Goal: Task Accomplishment & Management: Use online tool/utility

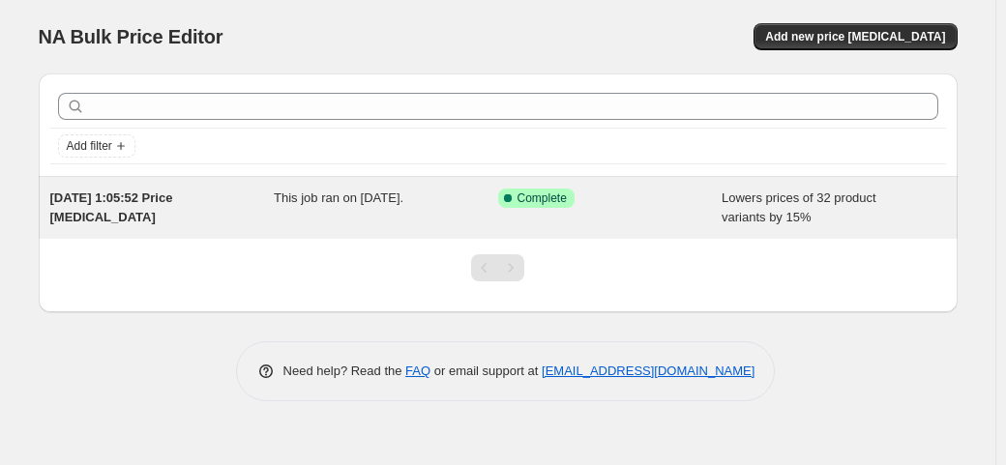
click at [610, 203] on div "Success Complete Complete" at bounding box center [595, 198] width 195 height 19
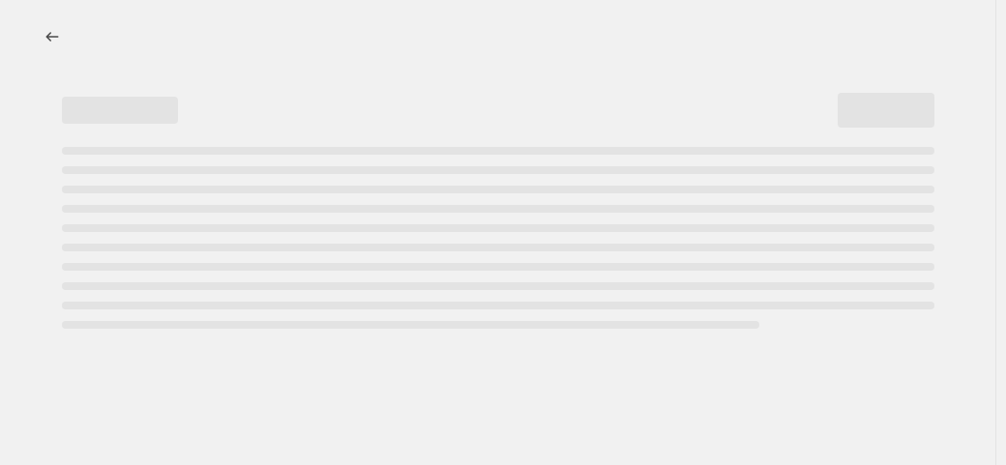
select select "percentage"
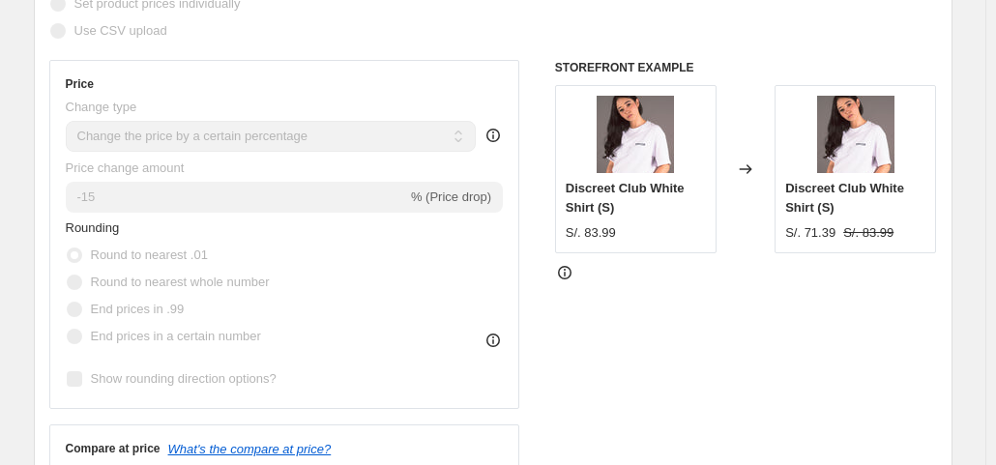
scroll to position [580, 0]
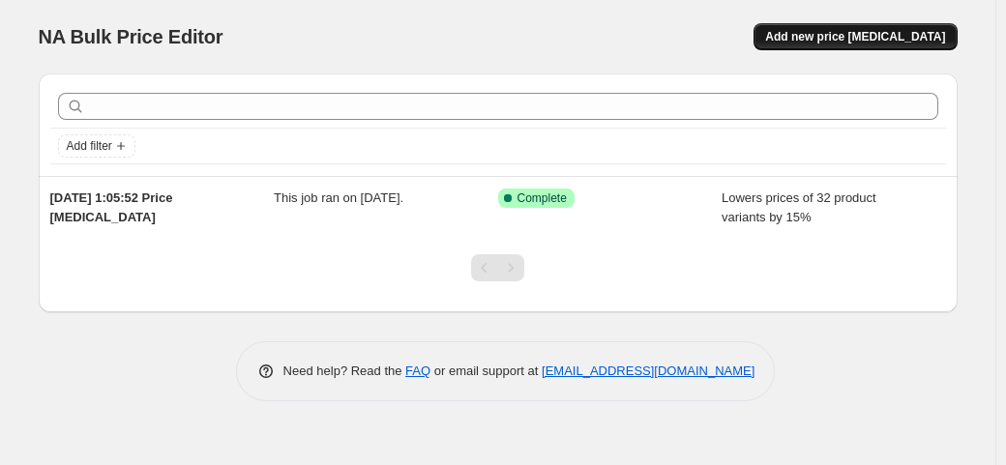
click at [828, 36] on span "Add new price [MEDICAL_DATA]" at bounding box center [855, 36] width 180 height 15
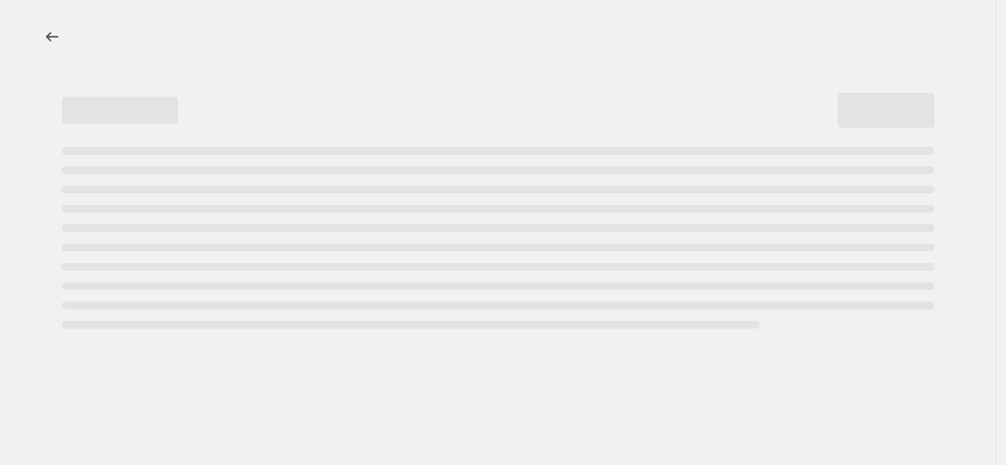
select select "percentage"
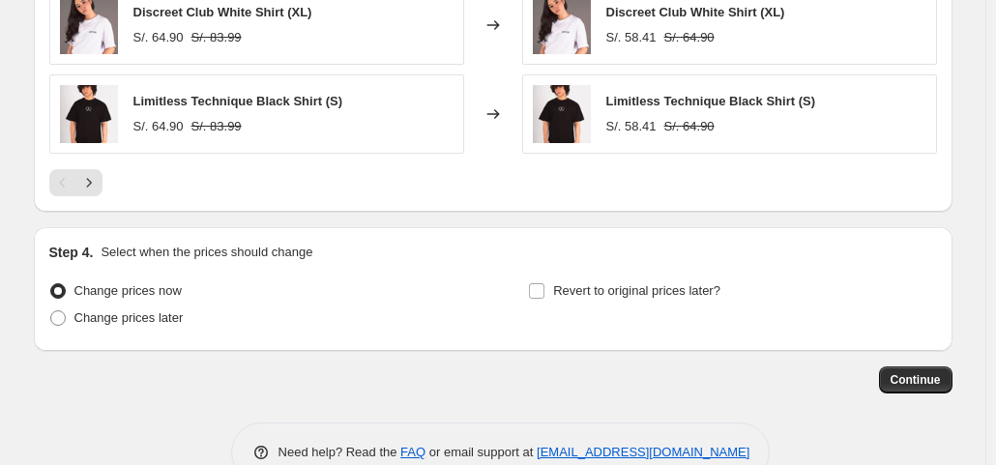
scroll to position [1450, 0]
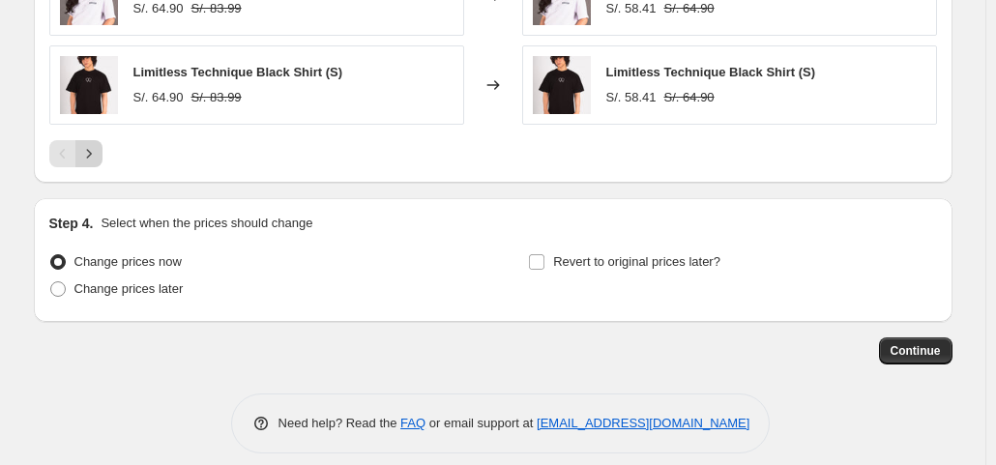
click at [95, 146] on icon "Next" at bounding box center [88, 153] width 19 height 19
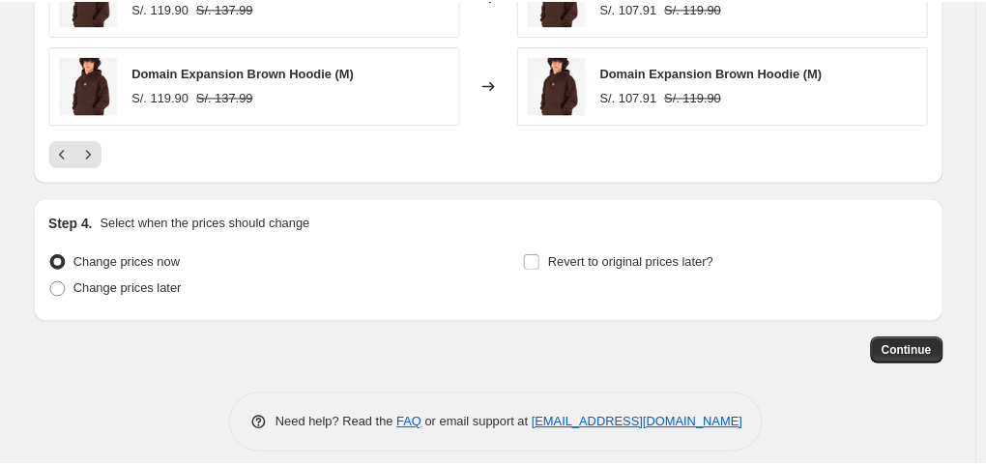
scroll to position [1160, 0]
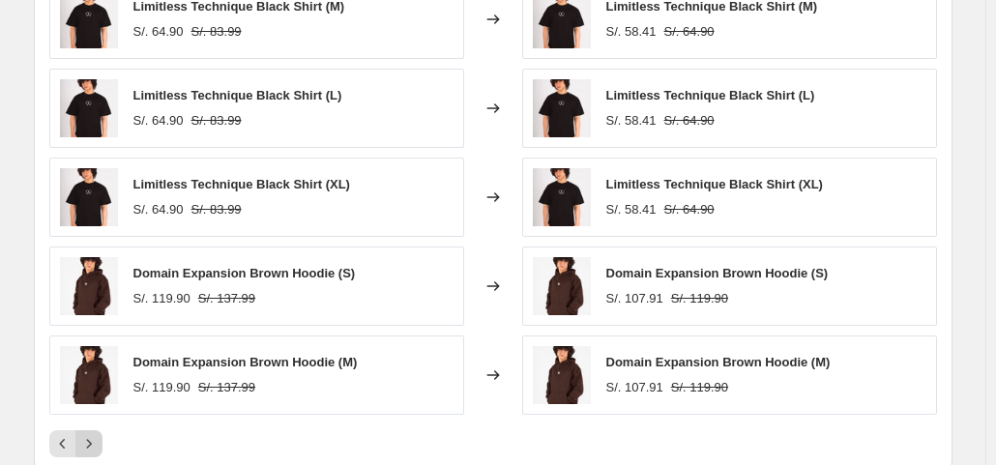
click at [91, 443] on icon "Next" at bounding box center [88, 443] width 19 height 19
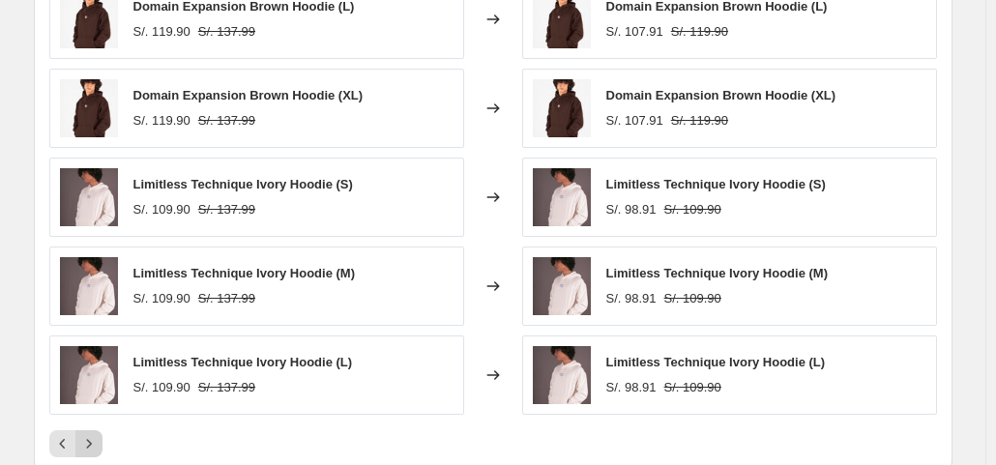
click at [91, 441] on icon "Next" at bounding box center [88, 443] width 19 height 19
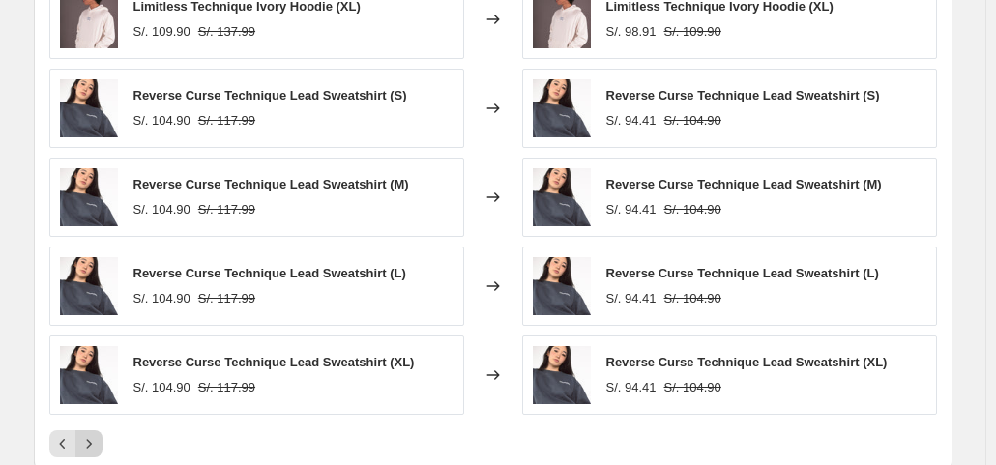
click at [91, 441] on icon "Next" at bounding box center [88, 443] width 19 height 19
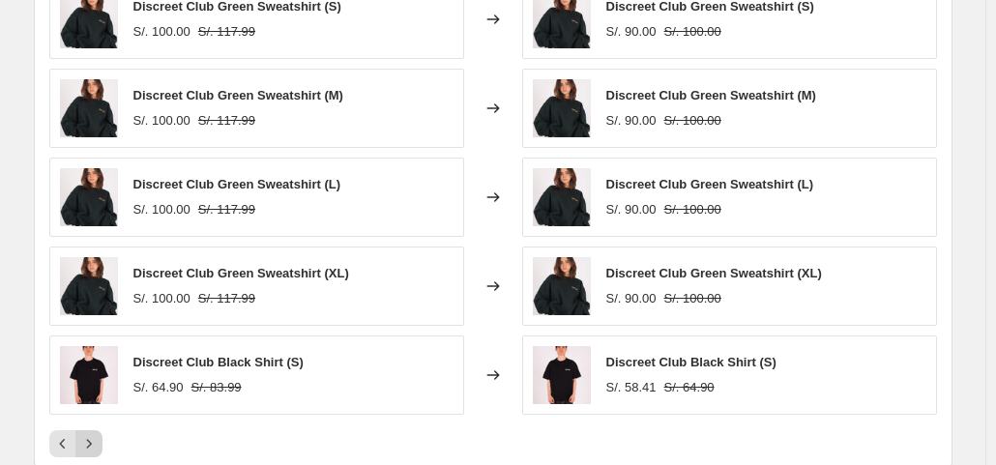
click at [91, 441] on icon "Next" at bounding box center [88, 443] width 19 height 19
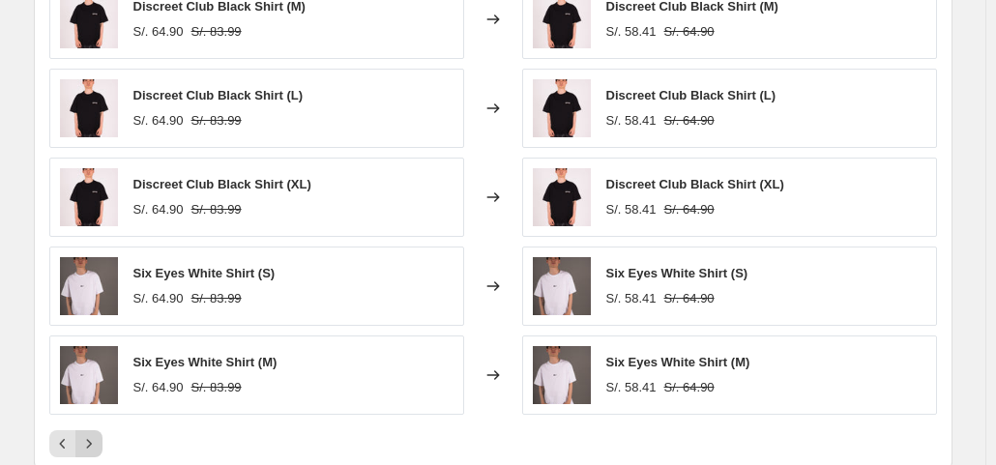
click at [91, 441] on icon "Next" at bounding box center [88, 443] width 19 height 19
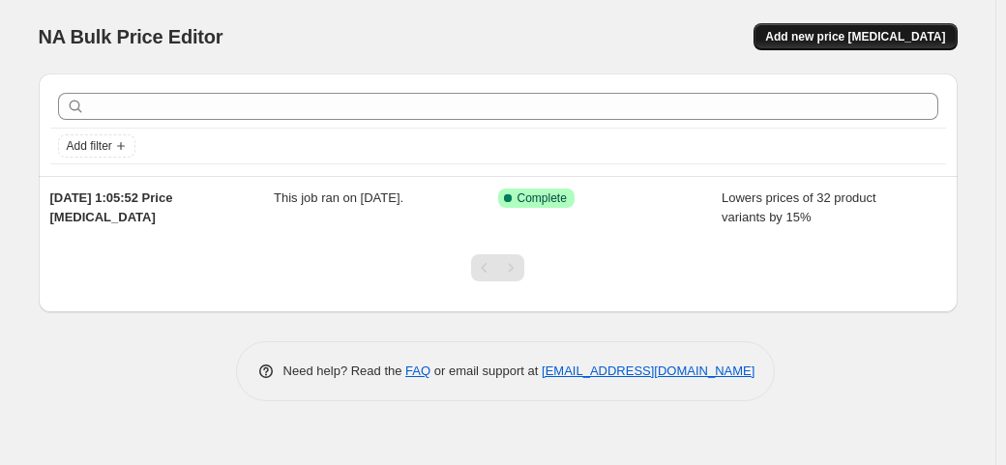
click at [874, 38] on span "Add new price change job" at bounding box center [855, 36] width 180 height 15
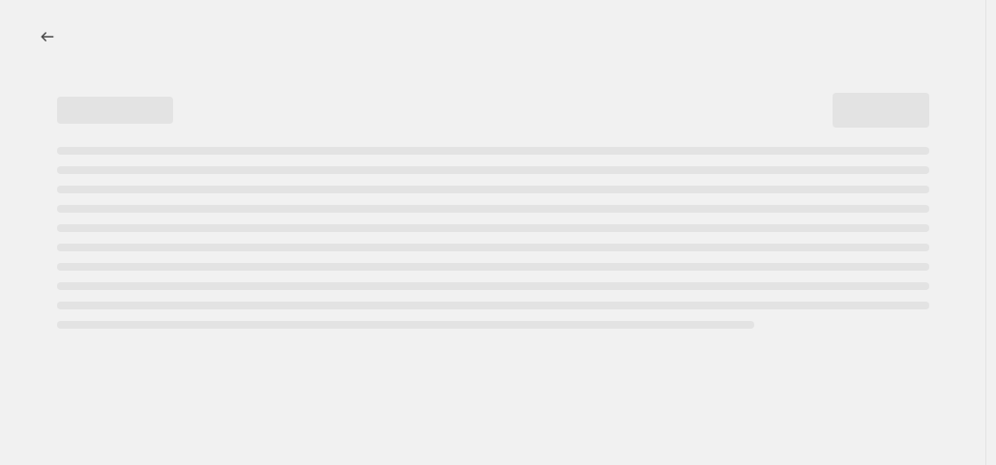
select select "percentage"
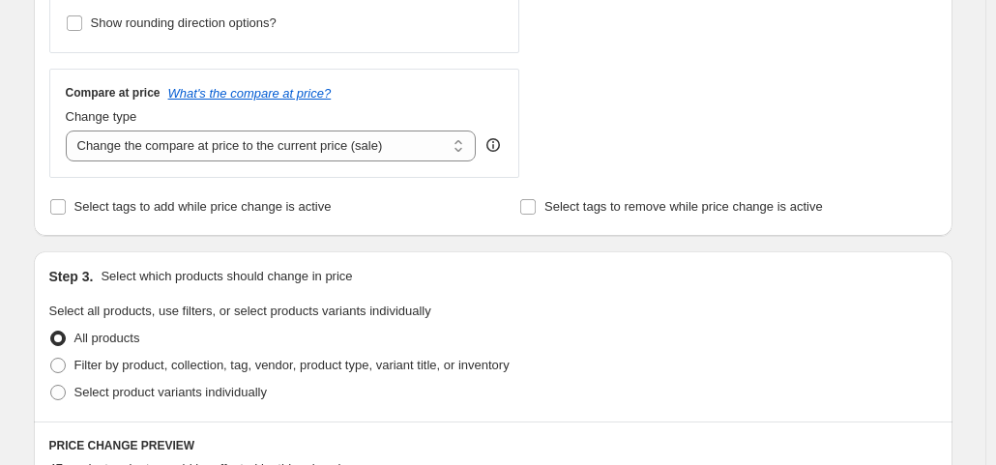
scroll to position [773, 0]
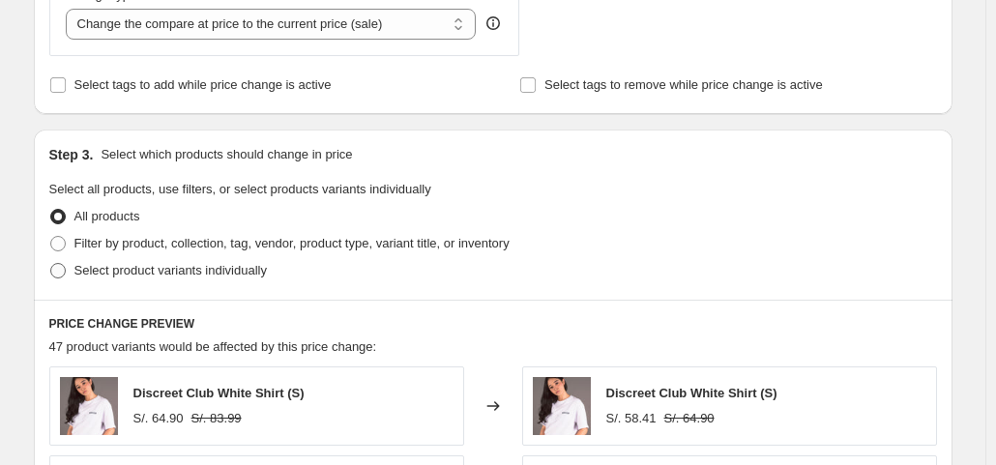
click at [73, 274] on label "Select product variants individually" at bounding box center [158, 270] width 218 height 27
click at [51, 264] on input "Select product variants individually" at bounding box center [50, 263] width 1 height 1
radio input "true"
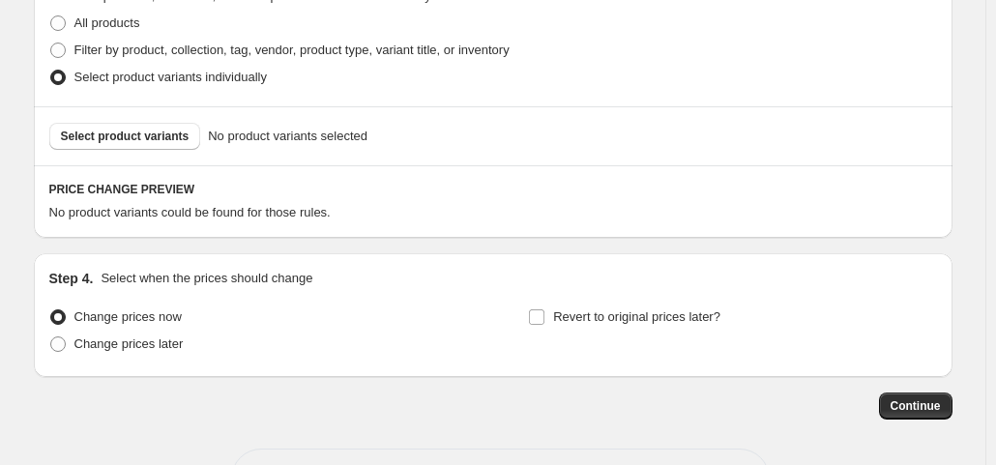
scroll to position [870, 0]
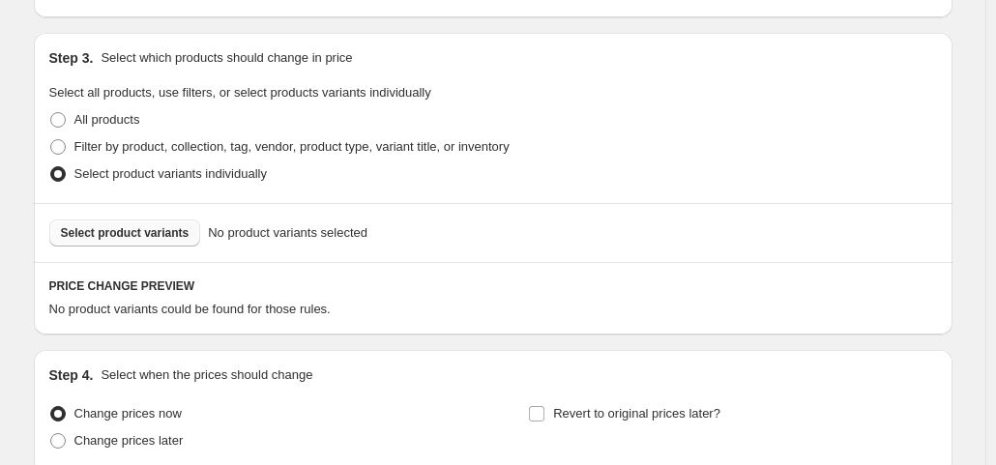
click at [155, 235] on span "Select product variants" at bounding box center [125, 232] width 129 height 15
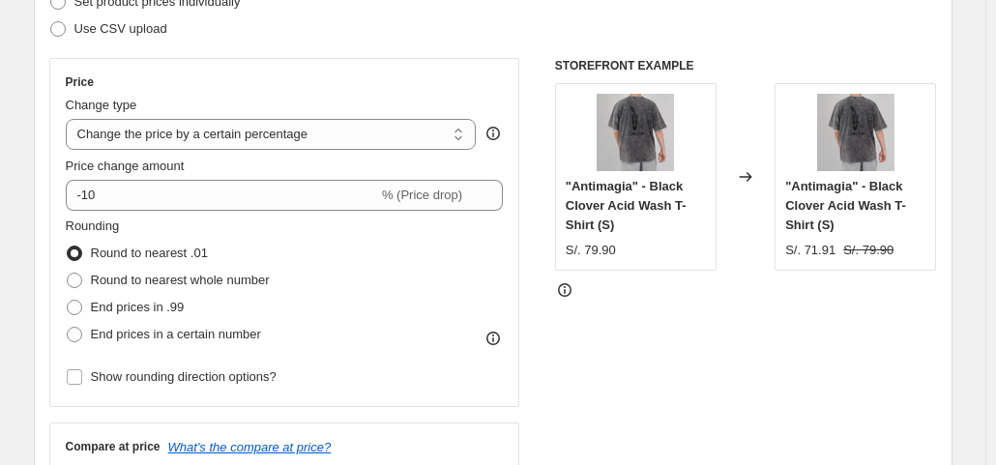
scroll to position [273, 0]
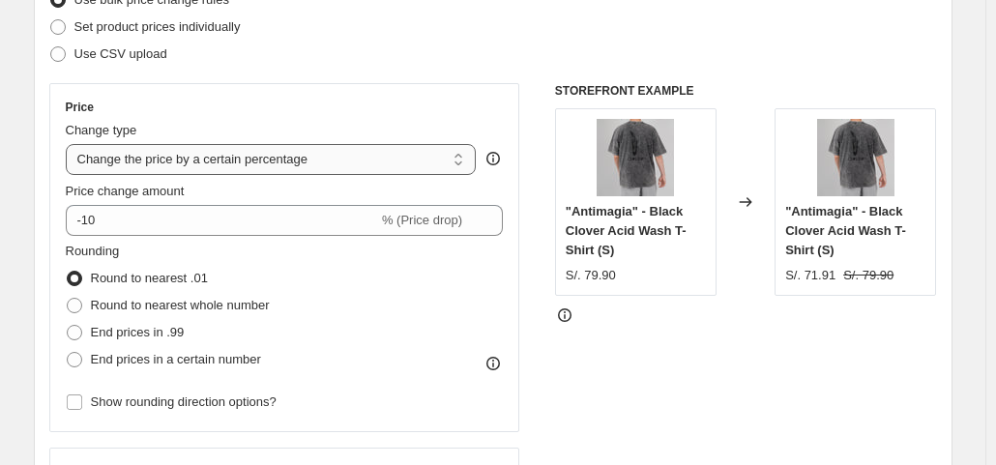
click at [375, 161] on select "Change the price to a certain amount Change the price by a certain amount Chang…" at bounding box center [271, 159] width 411 height 31
click at [70, 144] on select "Change the price to a certain amount Change the price by a certain amount Chang…" at bounding box center [271, 159] width 411 height 31
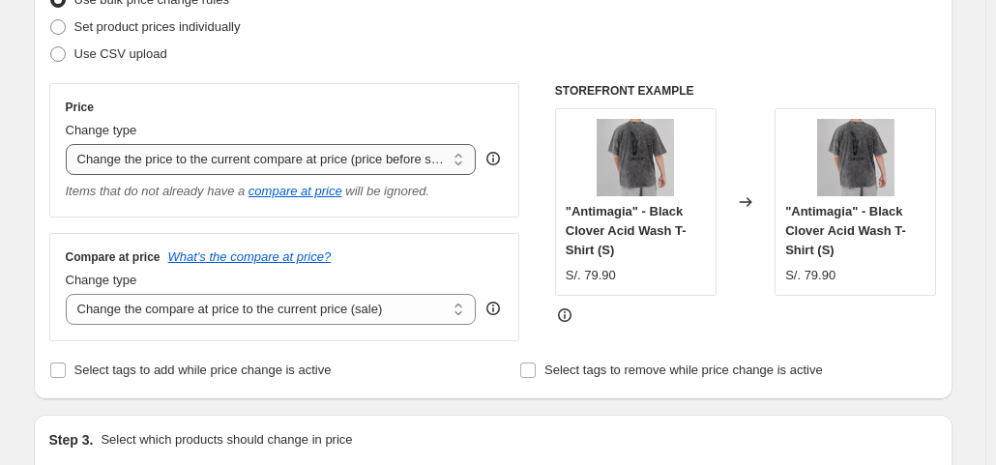
click at [387, 167] on select "Change the price to a certain amount Change the price by a certain amount Chang…" at bounding box center [271, 159] width 411 height 31
select select "to"
click at [70, 144] on select "Change the price to a certain amount Change the price by a certain amount Chang…" at bounding box center [271, 159] width 411 height 31
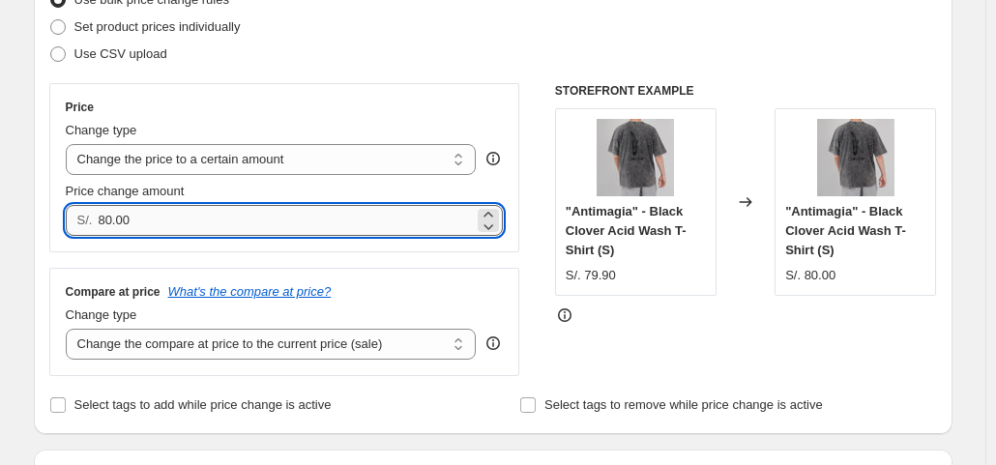
click at [248, 219] on input "80.00" at bounding box center [286, 220] width 376 height 31
click at [238, 217] on input "80.00" at bounding box center [286, 220] width 376 height 31
click at [234, 214] on input "80.00" at bounding box center [286, 220] width 376 height 31
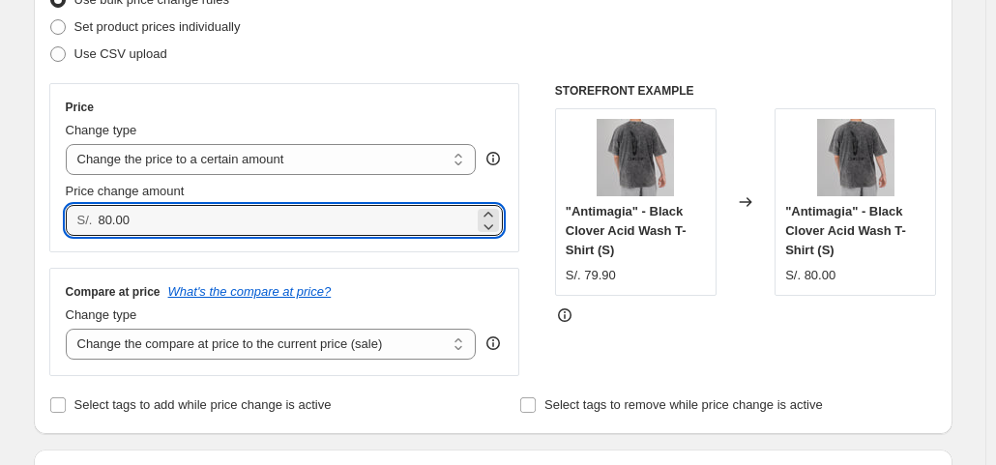
drag, startPoint x: 168, startPoint y: 208, endPoint x: 93, endPoint y: 216, distance: 75.8
click at [93, 216] on div "S/. 80.00" at bounding box center [285, 220] width 438 height 31
type input "79.90"
click at [482, 274] on div "Compare at price What's the compare at price? Change type Change the compare at…" at bounding box center [284, 322] width 471 height 108
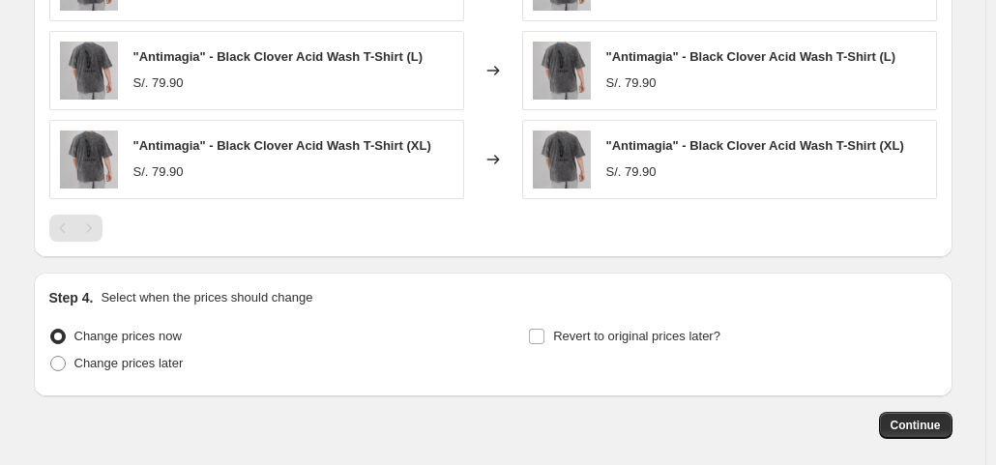
scroll to position [1253, 0]
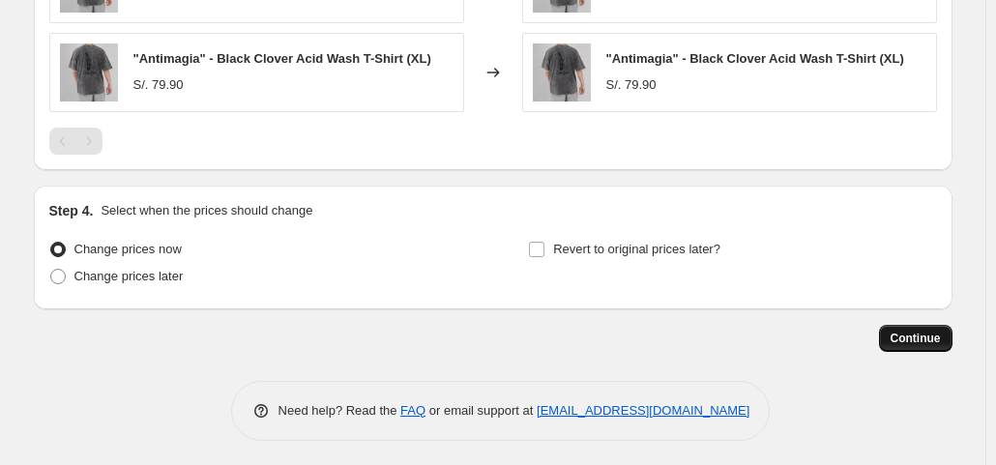
click at [915, 336] on span "Continue" at bounding box center [915, 338] width 50 height 15
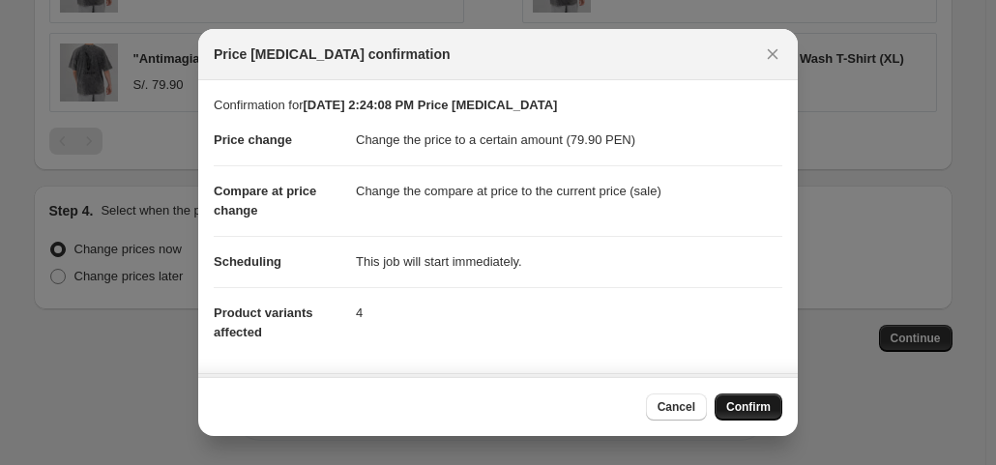
click at [740, 404] on span "Confirm" at bounding box center [748, 406] width 44 height 15
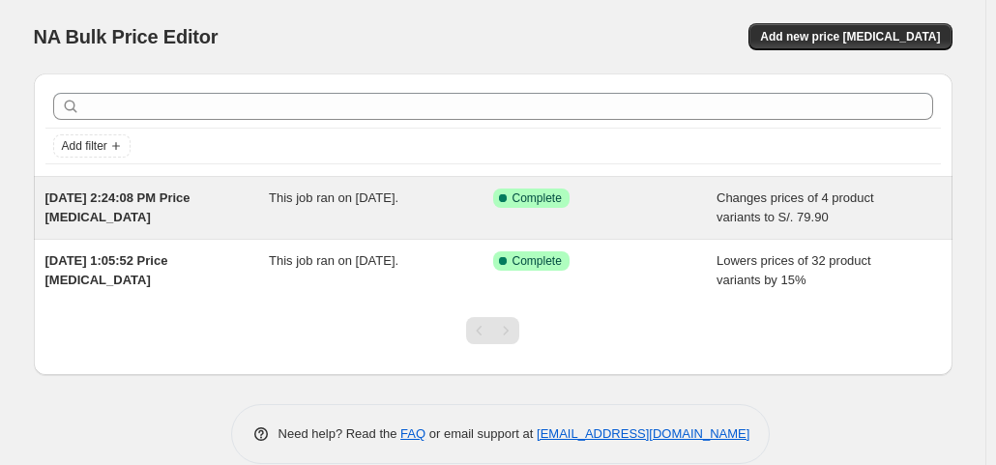
click at [172, 185] on div "Sep 15, 2025, 2:24:08 PM Price change job This job ran on September 15, 2025. S…" at bounding box center [493, 208] width 919 height 62
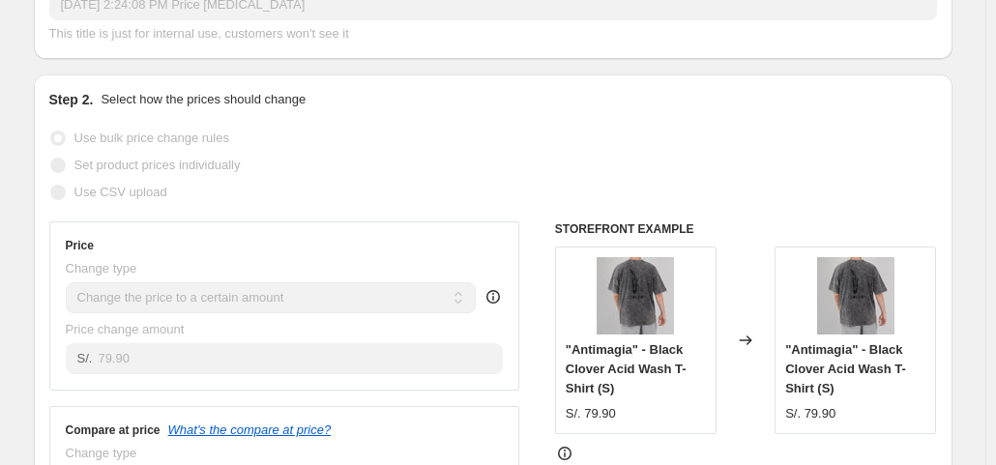
scroll to position [97, 0]
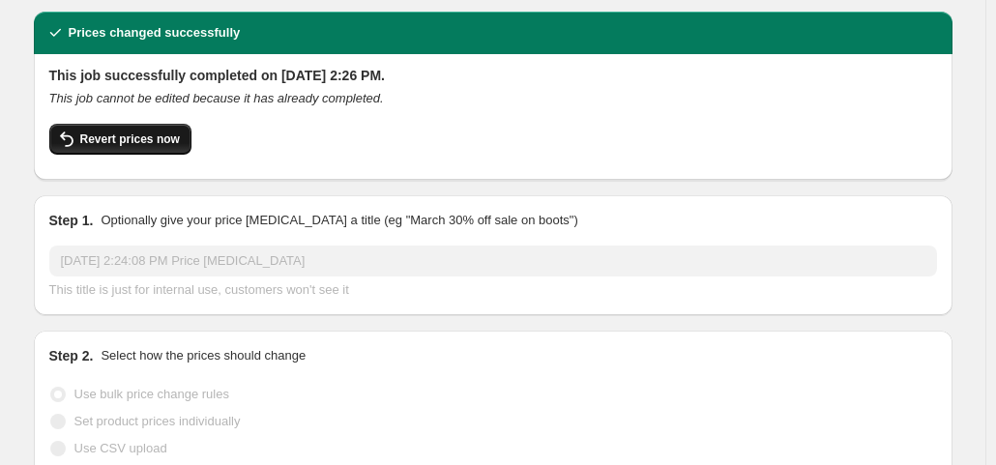
click at [106, 131] on span "Revert prices now" at bounding box center [130, 138] width 100 height 15
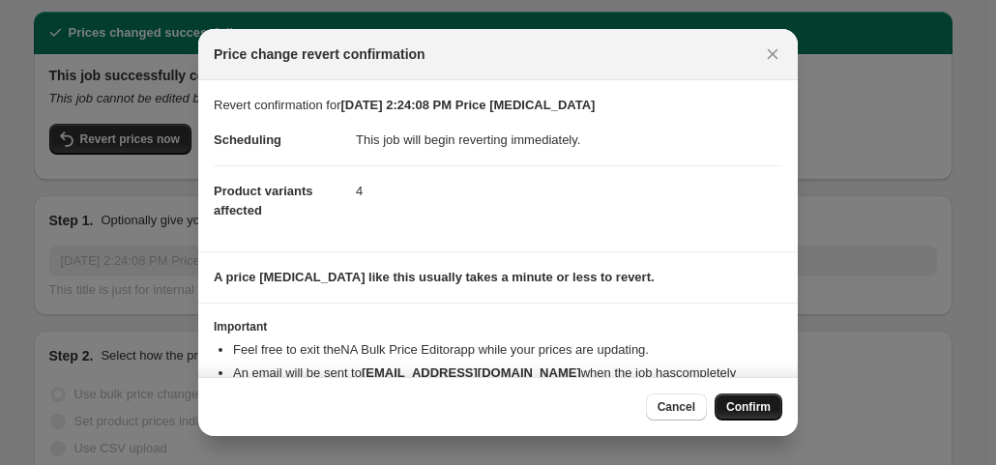
click at [750, 397] on button "Confirm" at bounding box center [749, 407] width 68 height 27
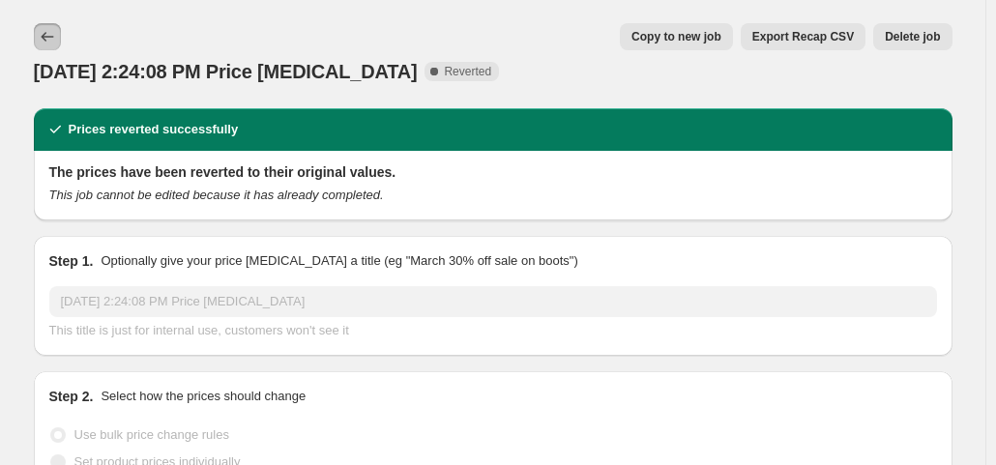
click at [57, 36] on icon "Price change jobs" at bounding box center [47, 36] width 19 height 19
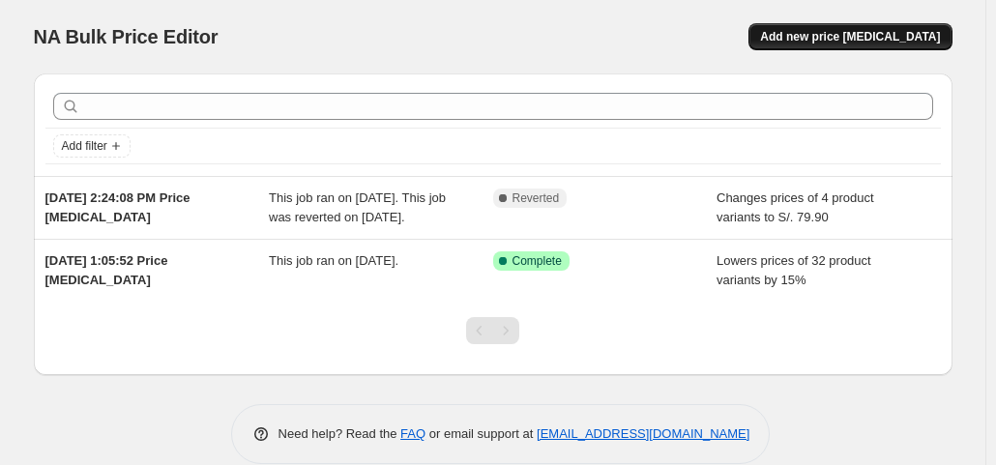
click at [887, 36] on span "Add new price [MEDICAL_DATA]" at bounding box center [850, 36] width 180 height 15
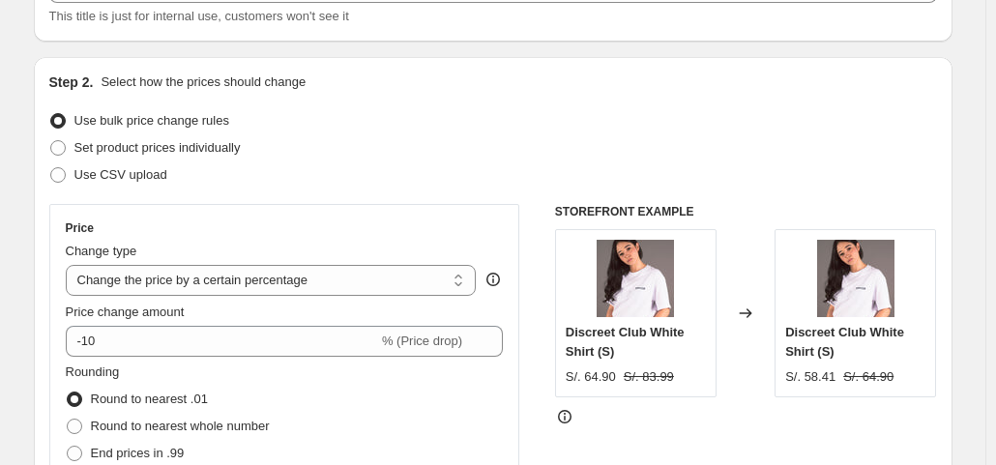
scroll to position [290, 0]
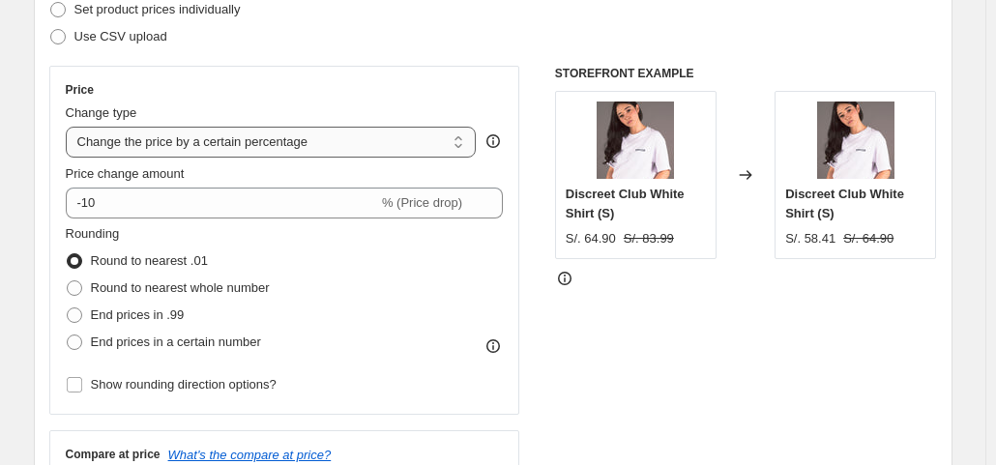
click at [359, 144] on select "Change the price to a certain amount Change the price by a certain amount Chang…" at bounding box center [271, 142] width 411 height 31
select select "to"
click at [70, 127] on select "Change the price to a certain amount Change the price by a certain amount Chang…" at bounding box center [271, 142] width 411 height 31
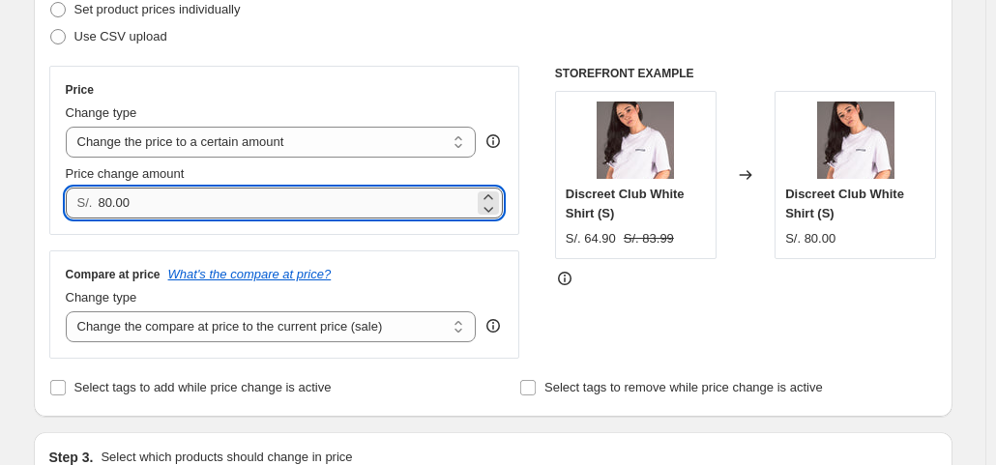
click at [183, 190] on input "80.00" at bounding box center [286, 203] width 376 height 31
click at [178, 191] on input "80.00" at bounding box center [286, 203] width 376 height 31
click at [110, 200] on input "80.00" at bounding box center [286, 203] width 376 height 31
drag, startPoint x: 130, startPoint y: 202, endPoint x: 104, endPoint y: 202, distance: 25.1
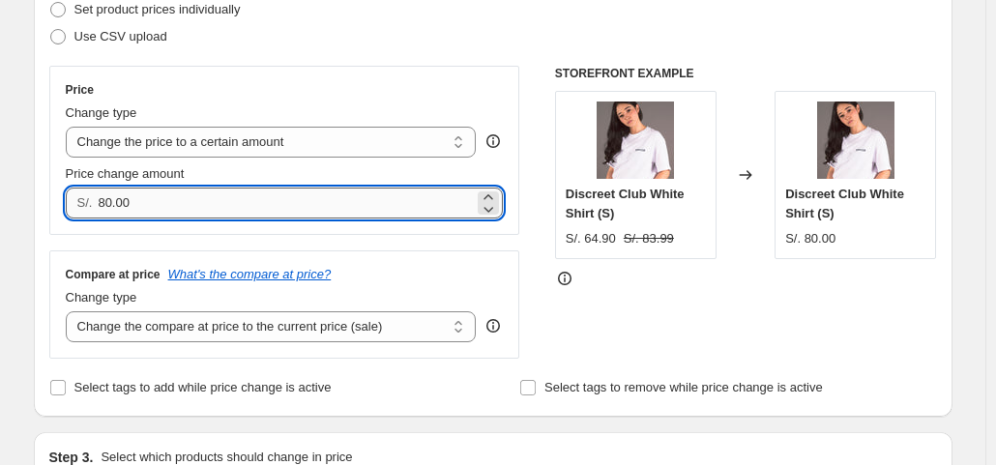
click at [104, 202] on input "80.00" at bounding box center [286, 203] width 376 height 31
type input "79.90"
click at [441, 242] on div "Price Change type Change the price to a certain amount Change the price by a ce…" at bounding box center [284, 212] width 471 height 293
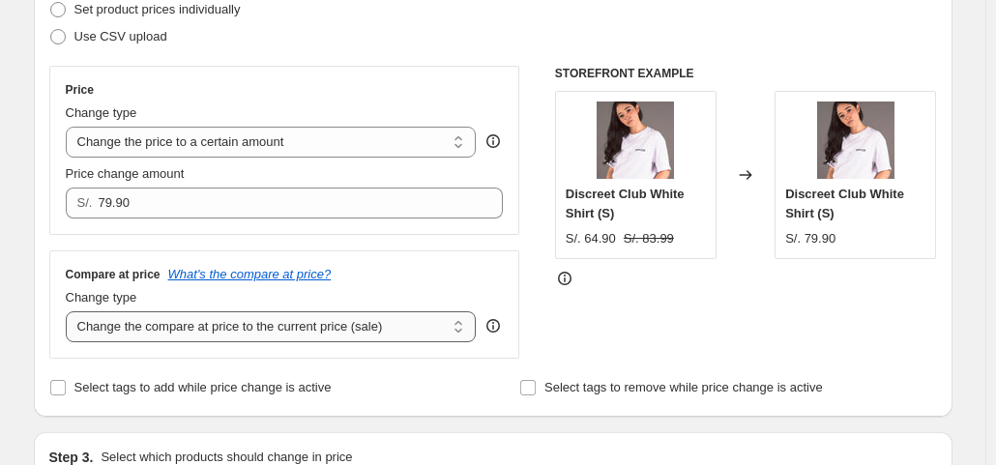
click at [358, 330] on select "Change the compare at price to the current price (sale) Change the compare at p…" at bounding box center [271, 326] width 411 height 31
select select "to"
click at [70, 311] on select "Change the compare at price to the current price (sale) Change the compare at p…" at bounding box center [271, 326] width 411 height 31
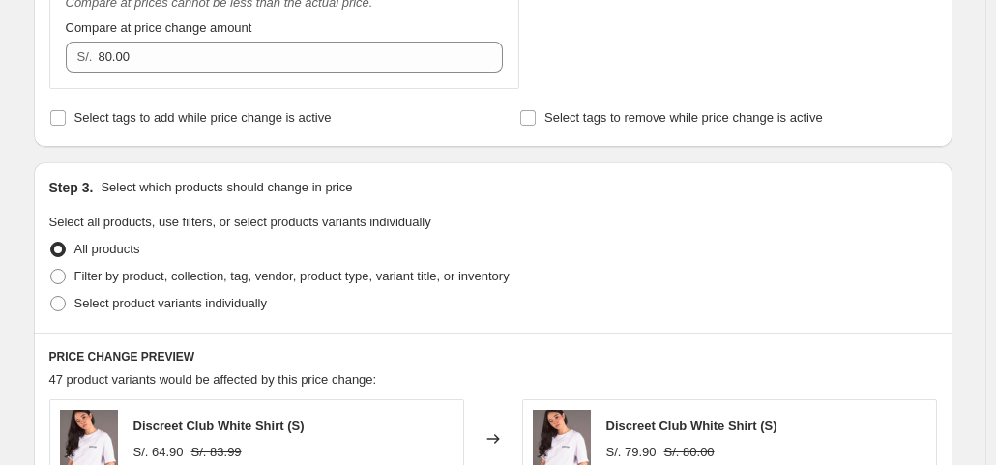
scroll to position [677, 0]
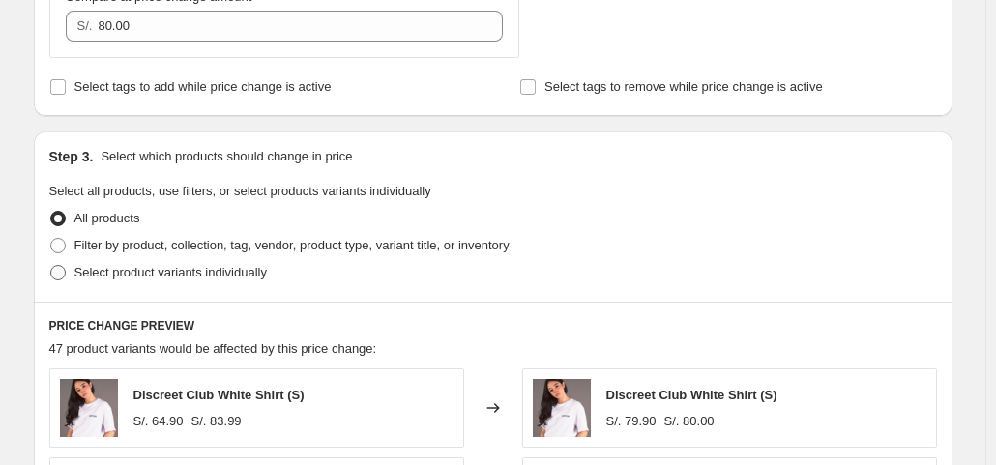
click at [77, 273] on label "Select product variants individually" at bounding box center [158, 272] width 218 height 27
click at [66, 275] on span at bounding box center [57, 272] width 15 height 15
click at [51, 266] on input "Select product variants individually" at bounding box center [50, 265] width 1 height 1
radio input "true"
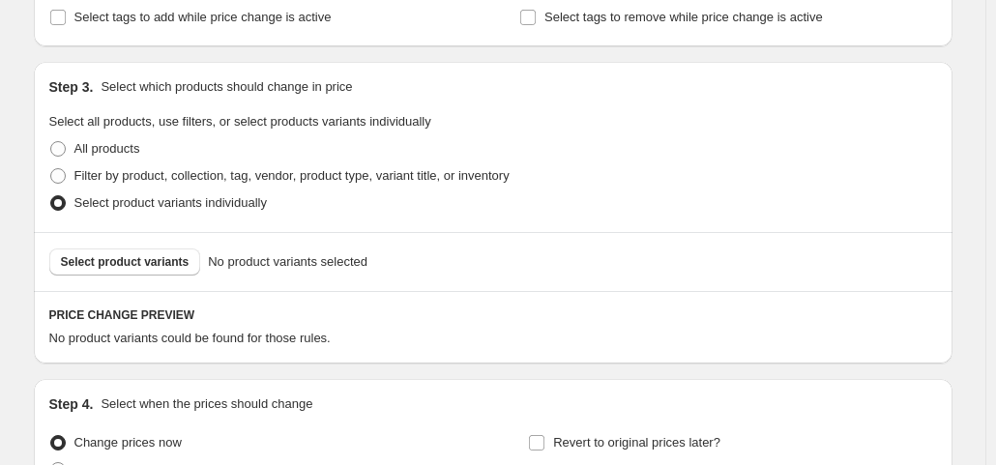
scroll to position [870, 0]
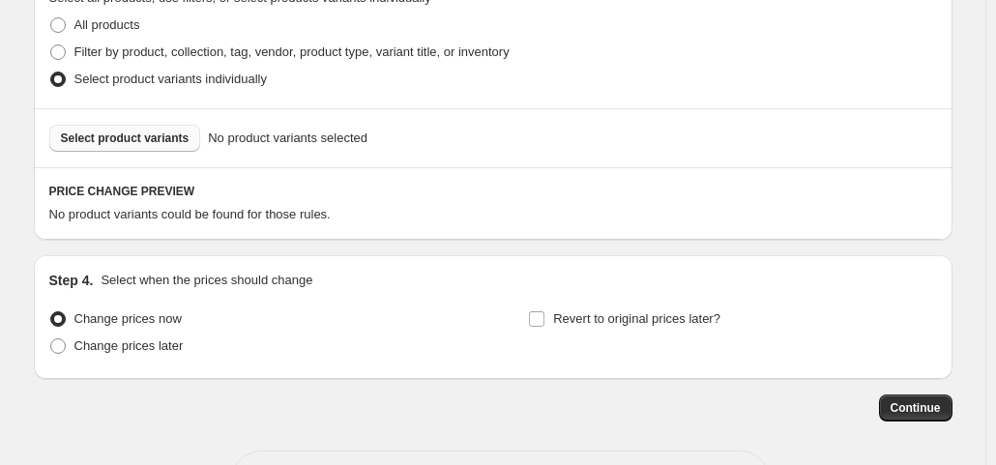
click at [145, 147] on button "Select product variants" at bounding box center [125, 138] width 152 height 27
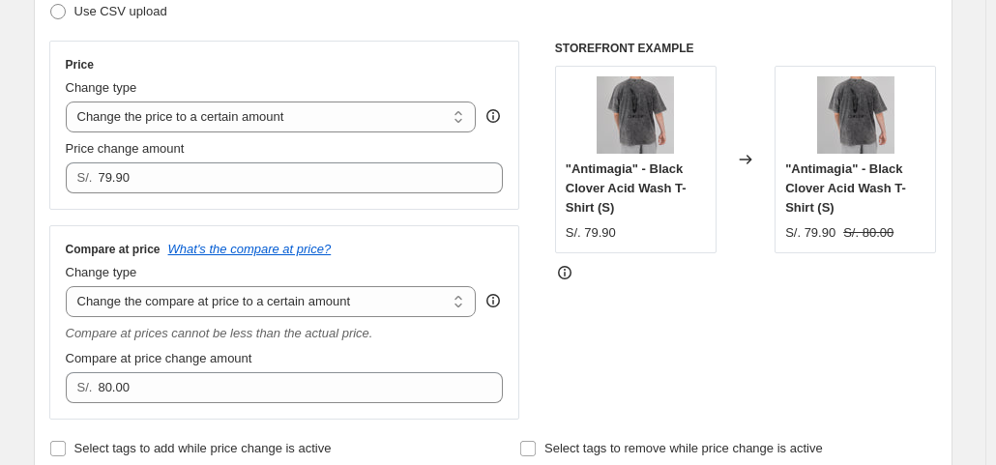
scroll to position [290, 0]
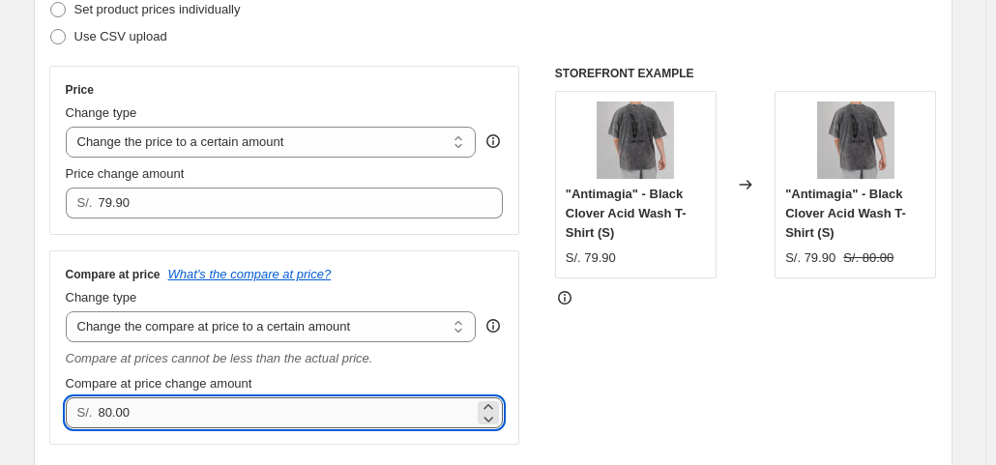
click at [239, 409] on input "80.00" at bounding box center [286, 412] width 376 height 31
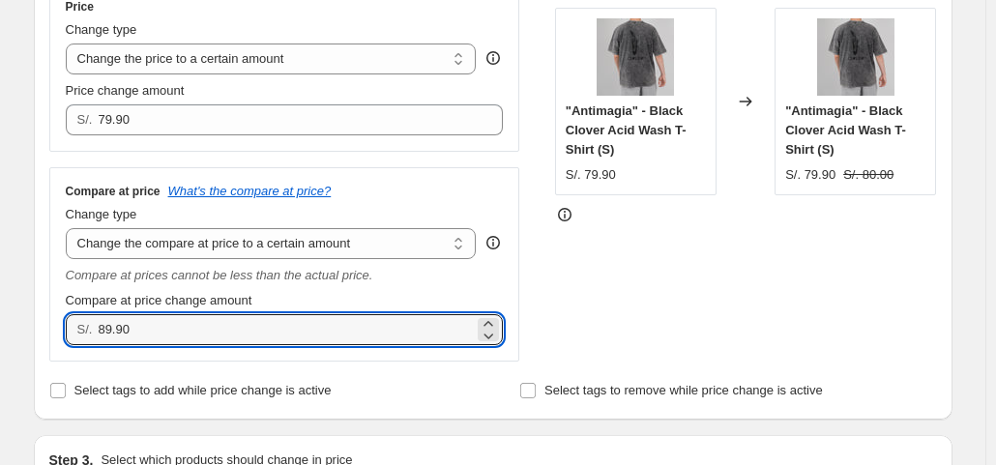
scroll to position [387, 0]
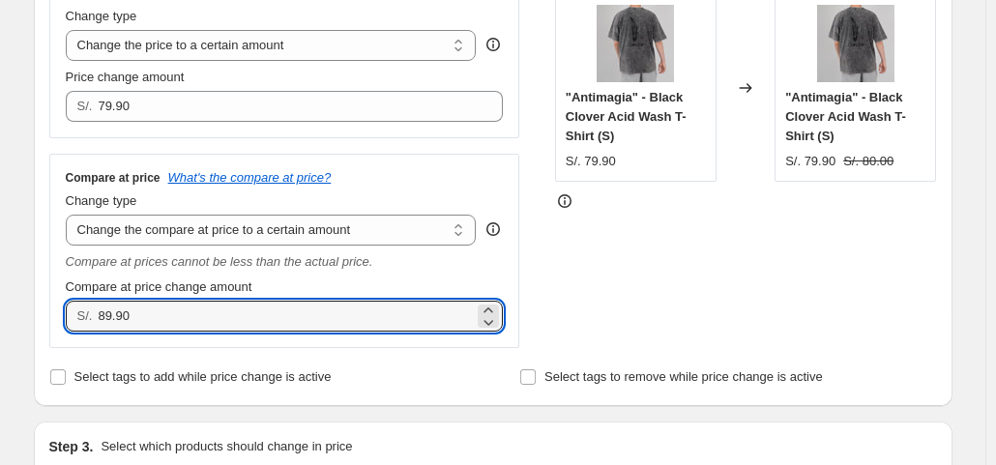
type input "89.90"
click at [601, 306] on div "STOREFRONT EXAMPLE "Antimagia" - Black Clover Acid Wash T-Shirt (S) S/. 79.90 C…" at bounding box center [746, 158] width 382 height 379
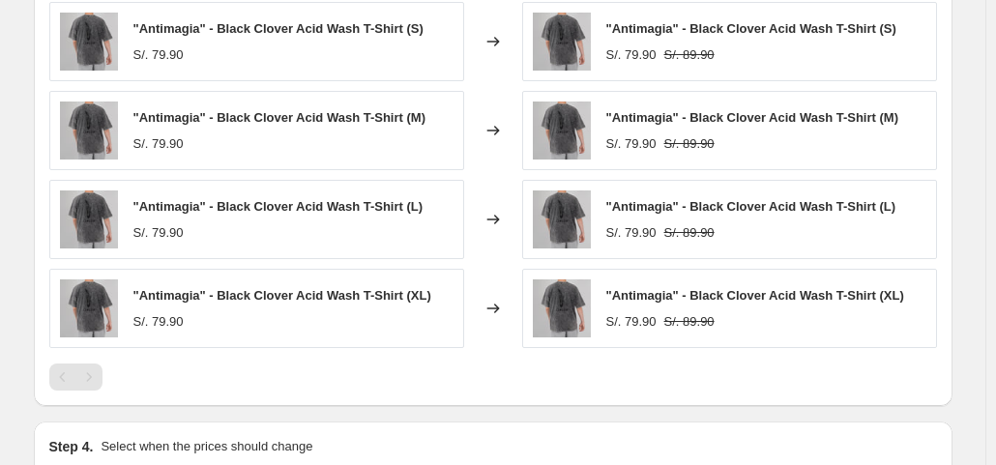
scroll to position [1257, 0]
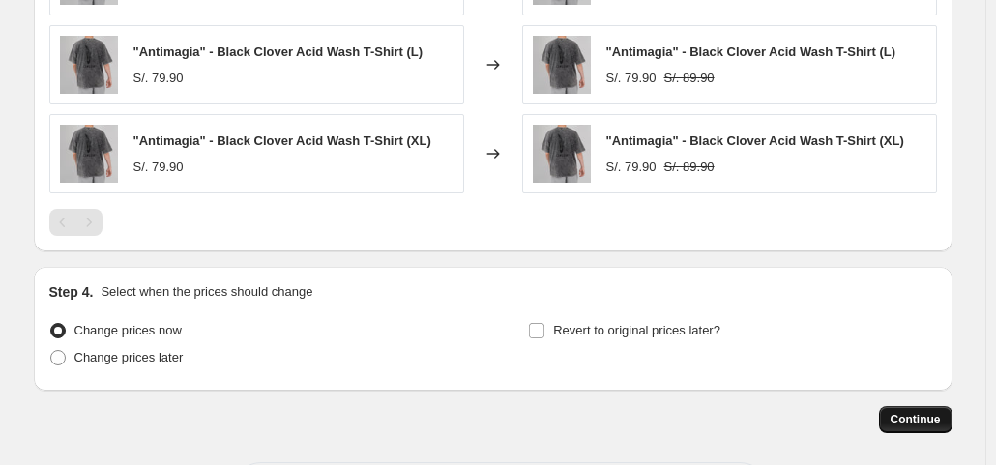
click at [913, 415] on span "Continue" at bounding box center [915, 419] width 50 height 15
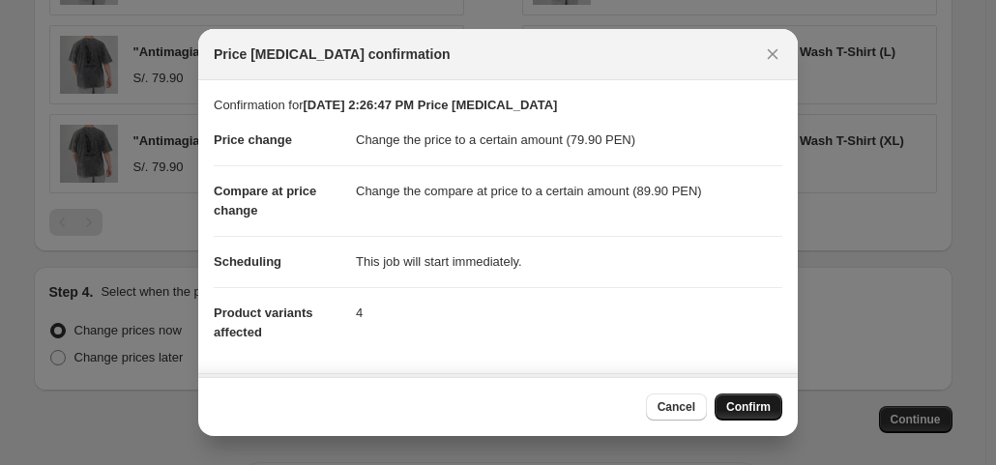
click at [744, 403] on span "Confirm" at bounding box center [748, 406] width 44 height 15
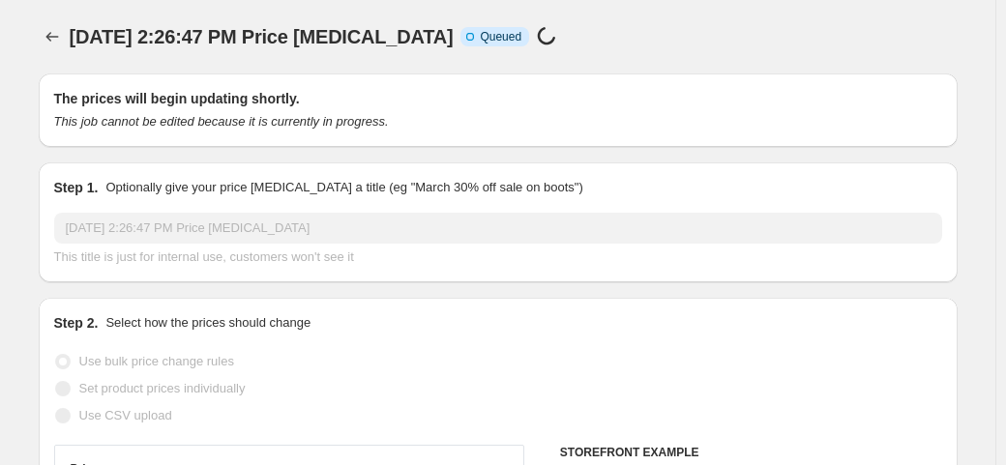
select select "to"
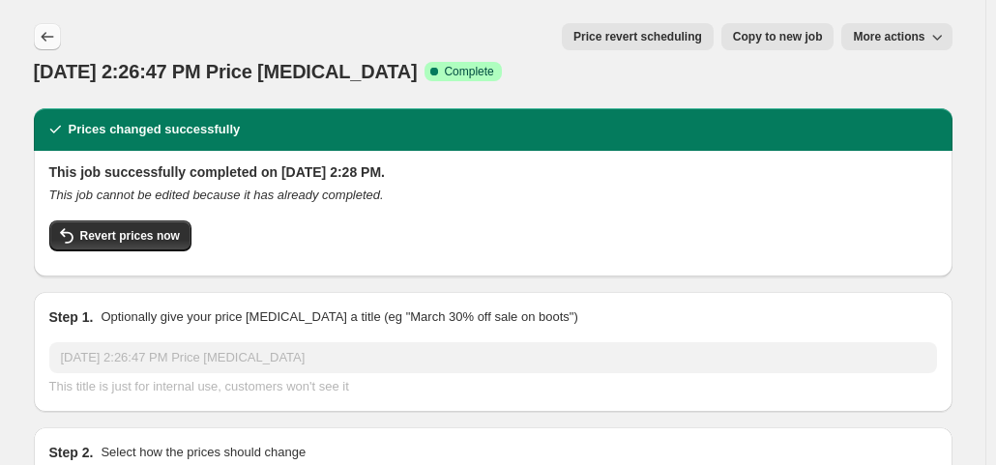
click at [56, 38] on icon "Price change jobs" at bounding box center [47, 36] width 19 height 19
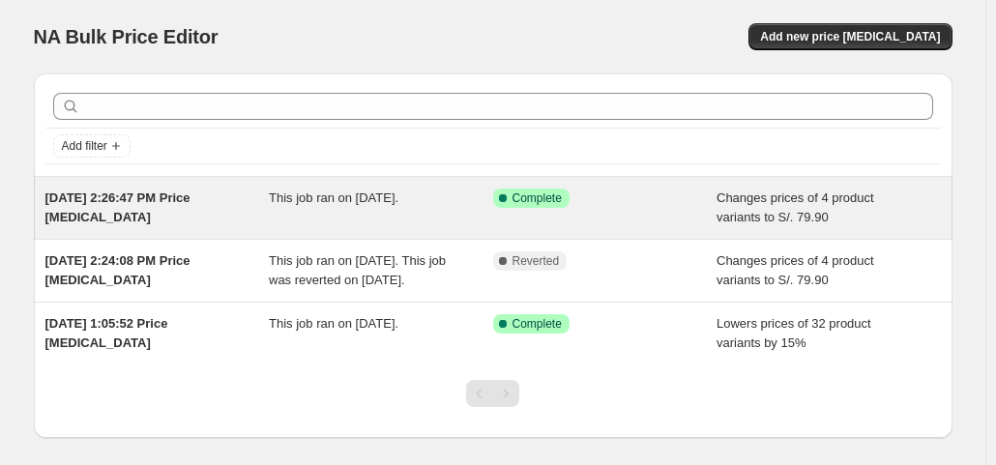
drag, startPoint x: 209, startPoint y: 285, endPoint x: 924, endPoint y: 215, distance: 719.0
click at [924, 215] on div "Changes prices of 4 product variants to S/. 79.90" at bounding box center [828, 208] width 224 height 39
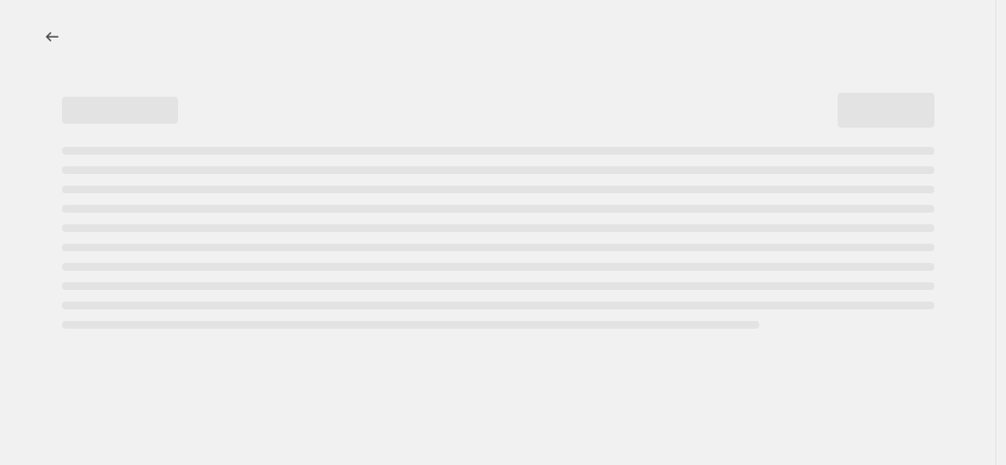
select select "to"
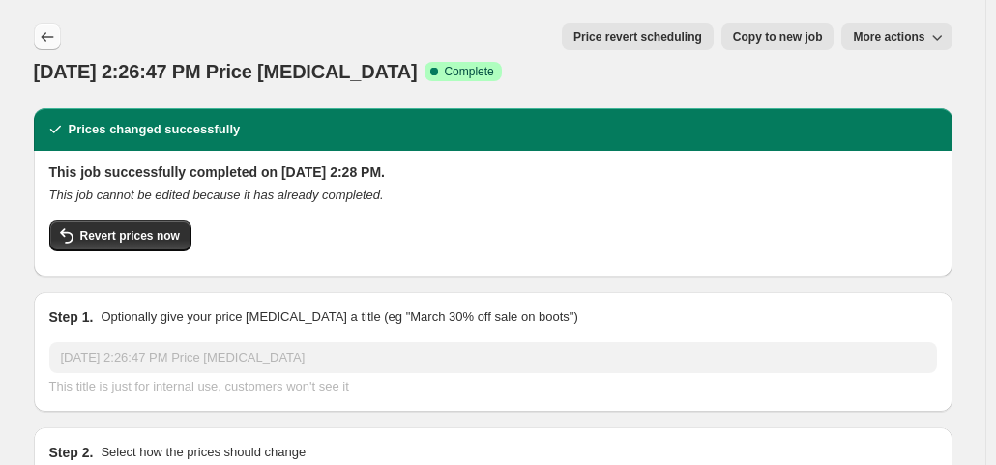
click at [47, 34] on icon "Price change jobs" at bounding box center [47, 36] width 19 height 19
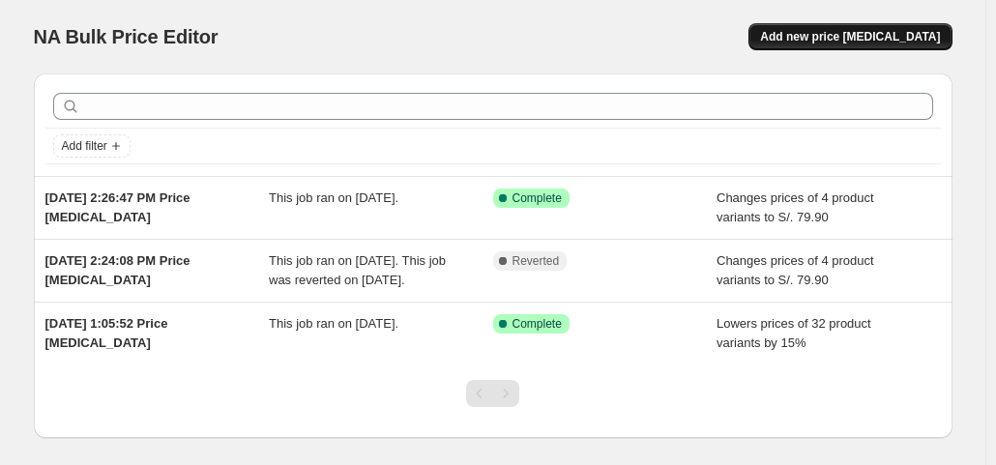
click at [876, 42] on span "Add new price [MEDICAL_DATA]" at bounding box center [850, 36] width 180 height 15
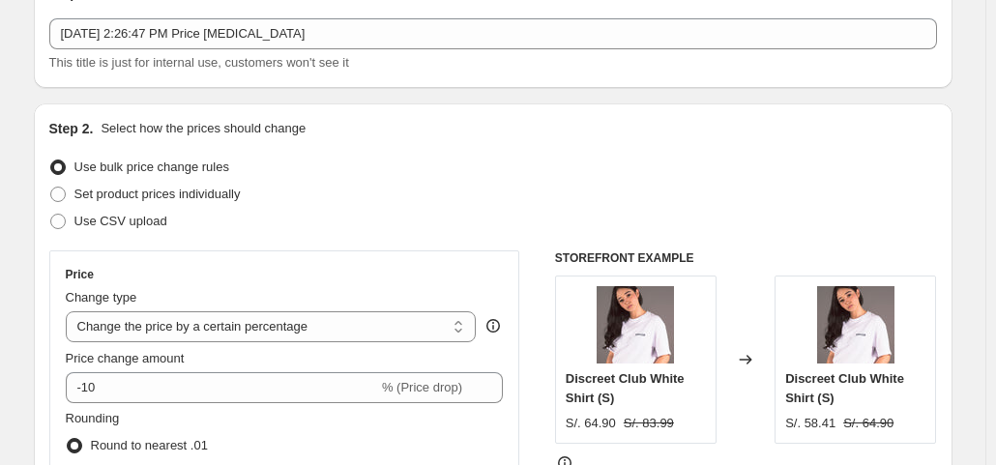
scroll to position [97, 0]
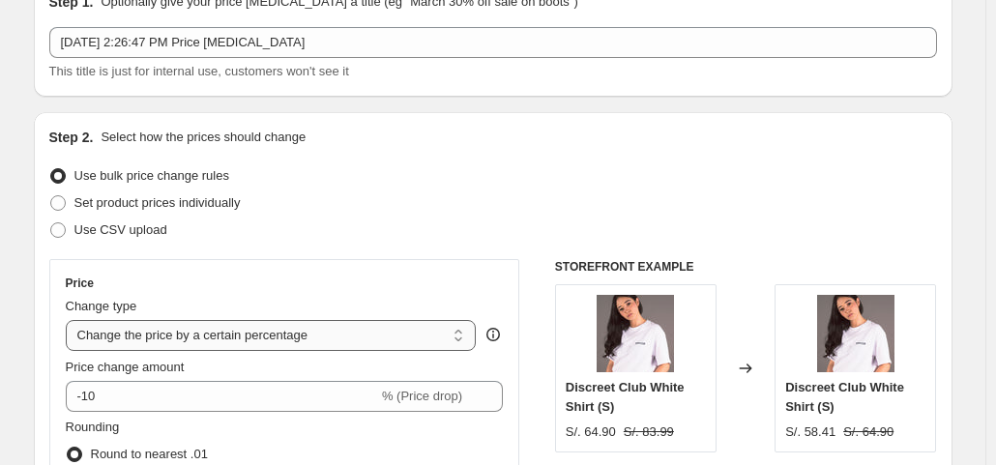
click at [328, 341] on select "Change the price to a certain amount Change the price by a certain amount Chang…" at bounding box center [271, 335] width 411 height 31
click at [295, 349] on select "Change the price to a certain amount Change the price by a certain amount Chang…" at bounding box center [271, 335] width 411 height 31
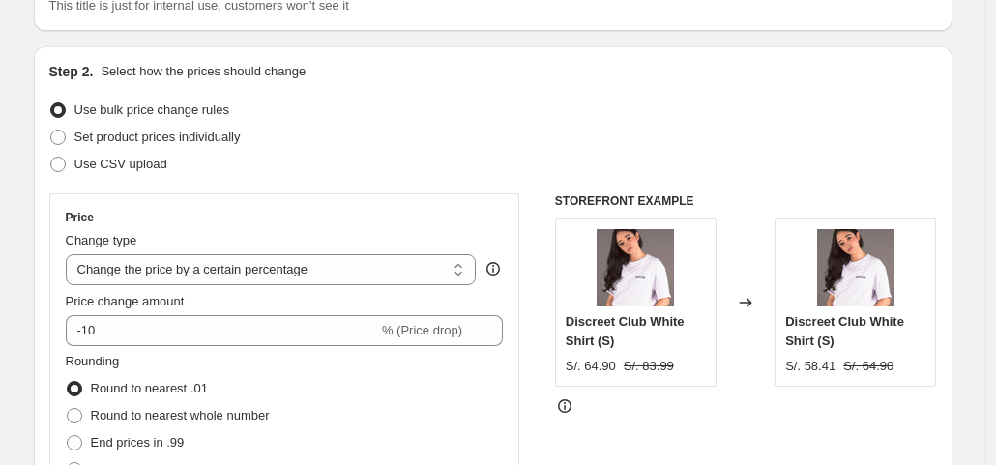
scroll to position [193, 0]
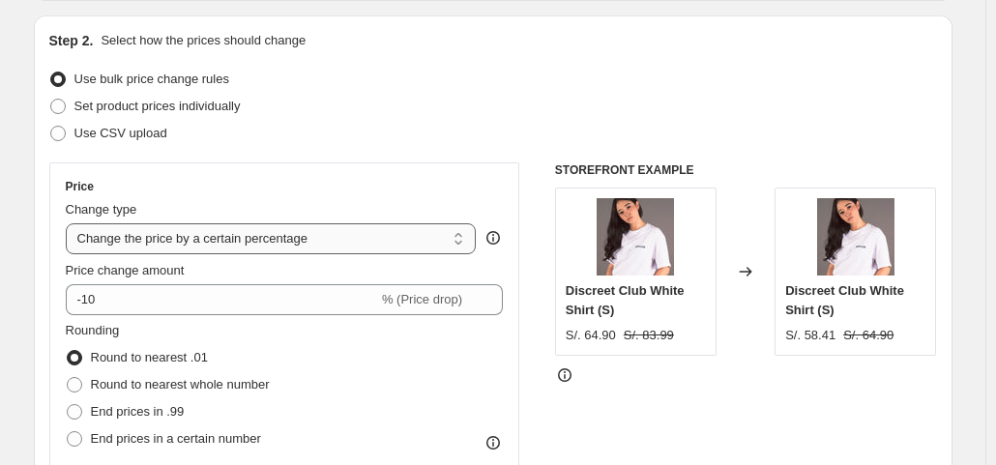
click at [452, 241] on select "Change the price to a certain amount Change the price by a certain amount Chang…" at bounding box center [271, 238] width 411 height 31
select select "no_change"
click at [70, 223] on select "Change the price to a certain amount Change the price by a certain amount Chang…" at bounding box center [271, 238] width 411 height 31
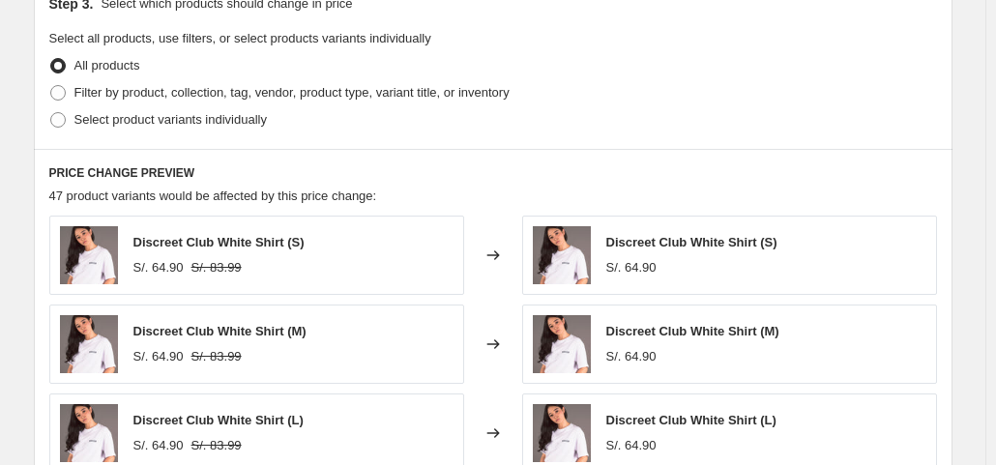
scroll to position [773, 0]
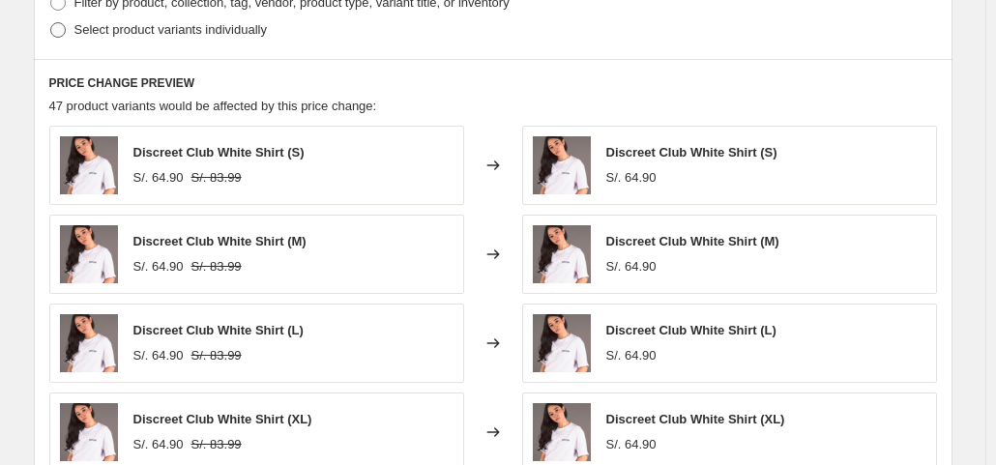
click at [72, 36] on label "Select product variants individually" at bounding box center [158, 29] width 218 height 27
click at [51, 23] on input "Select product variants individually" at bounding box center [50, 22] width 1 height 1
radio input "true"
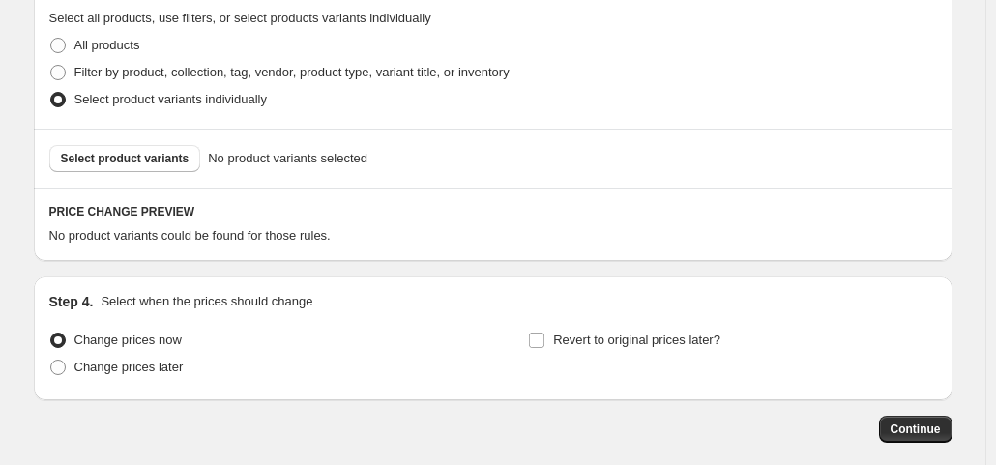
scroll to position [686, 0]
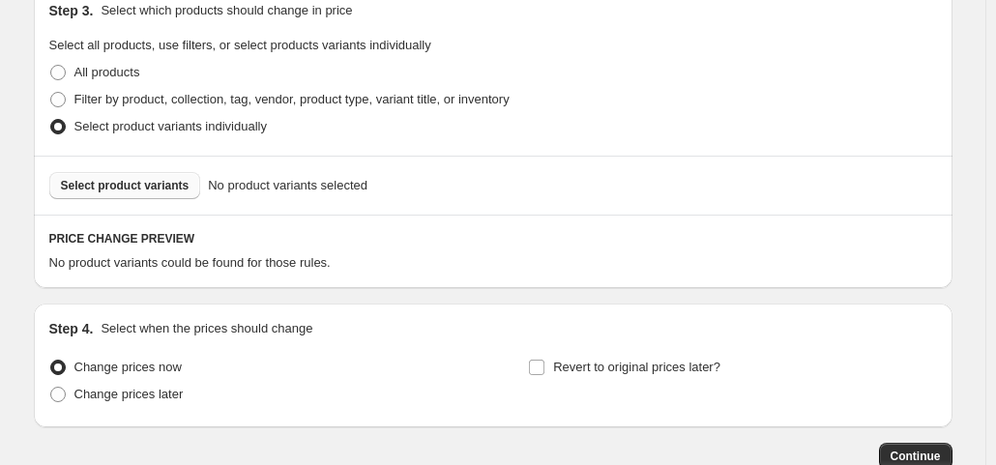
click at [131, 178] on span "Select product variants" at bounding box center [125, 185] width 129 height 15
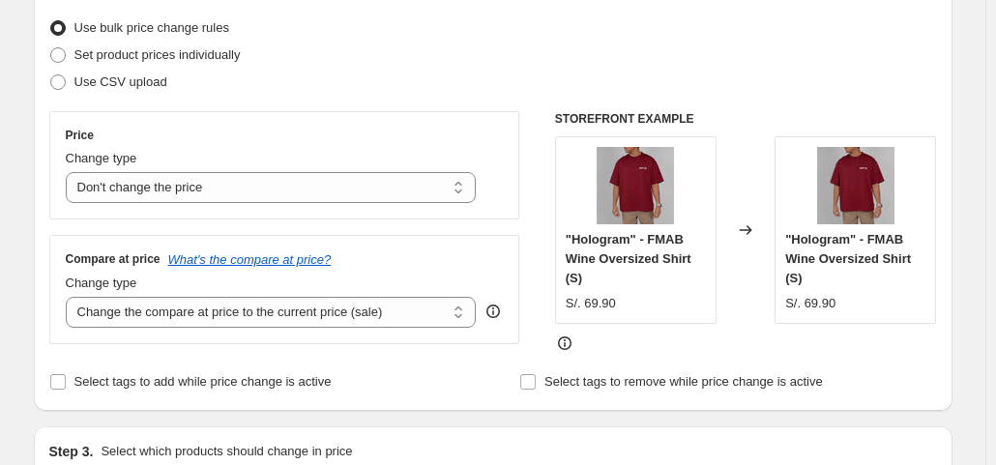
scroll to position [202, 0]
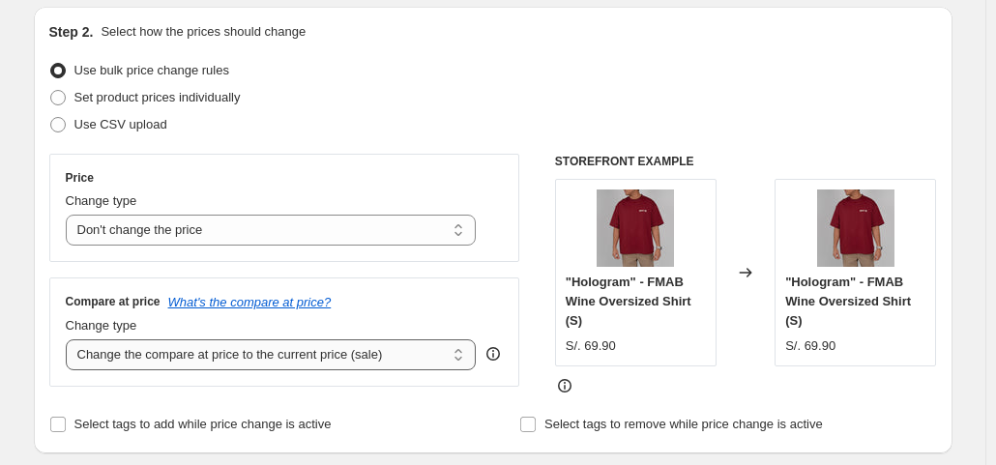
click at [317, 363] on select "Change the compare at price to the current price (sale) Change the compare at p…" at bounding box center [271, 354] width 411 height 31
select select "to"
click at [70, 339] on select "Change the compare at price to the current price (sale) Change the compare at p…" at bounding box center [271, 354] width 411 height 31
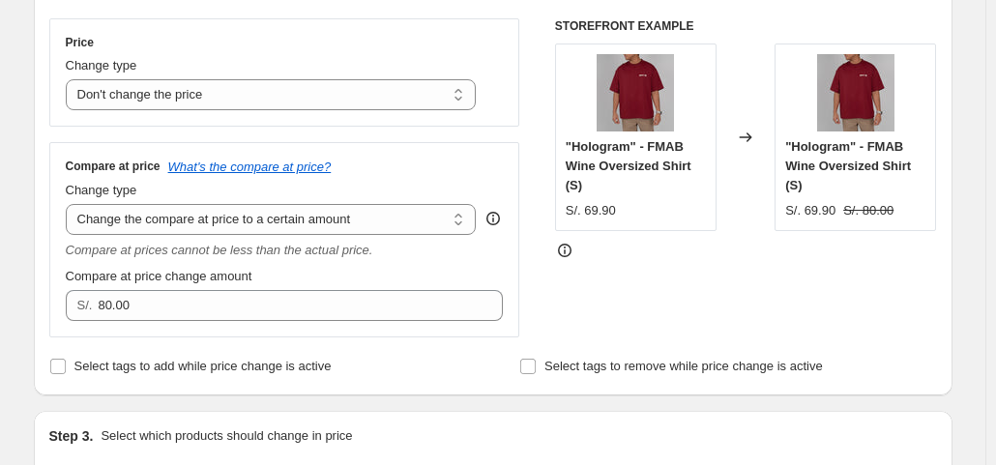
scroll to position [395, 0]
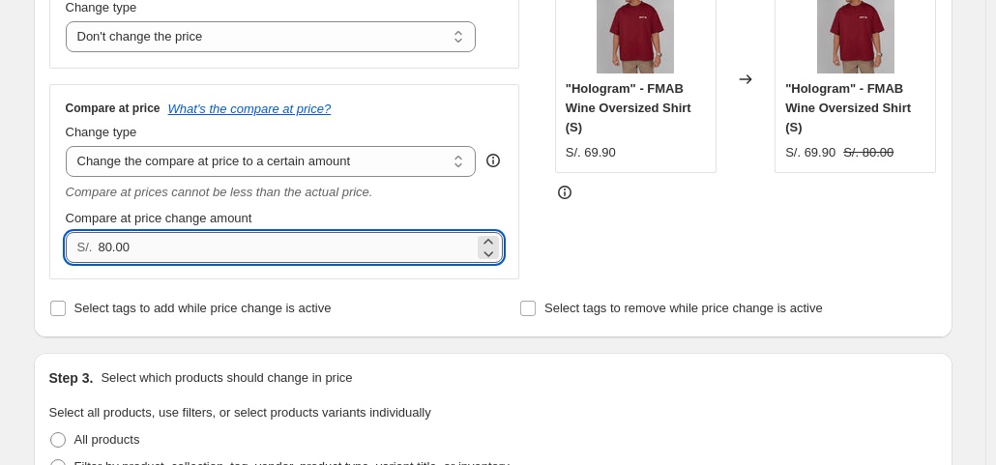
click at [208, 253] on input "80.00" at bounding box center [286, 247] width 376 height 31
click at [206, 246] on input "80.00" at bounding box center [286, 247] width 376 height 31
drag, startPoint x: 203, startPoint y: 243, endPoint x: 95, endPoint y: 262, distance: 110.0
click at [95, 262] on div "Compare at price What's the compare at price? Change type Change the compare at…" at bounding box center [284, 181] width 471 height 194
click at [114, 243] on input "83.90" at bounding box center [286, 247] width 376 height 31
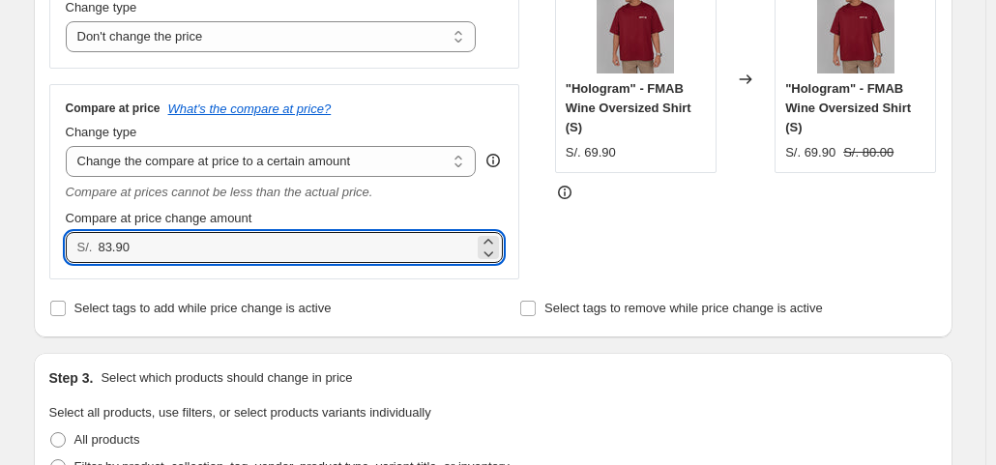
type input "83.90"
click at [627, 232] on div "STOREFRONT EXAMPLE "Hologram" - FMAB Wine Oversized Shirt (S) S/. 69.90 Changed…" at bounding box center [746, 119] width 382 height 319
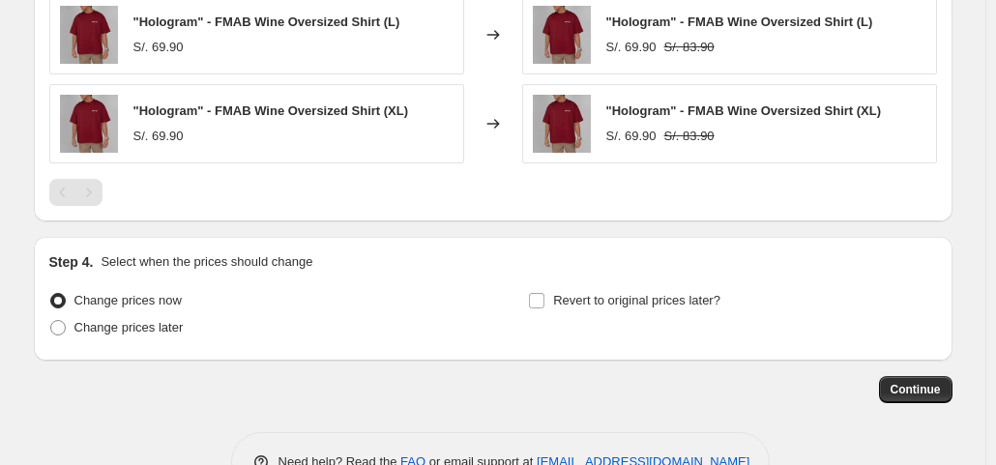
scroll to position [1278, 0]
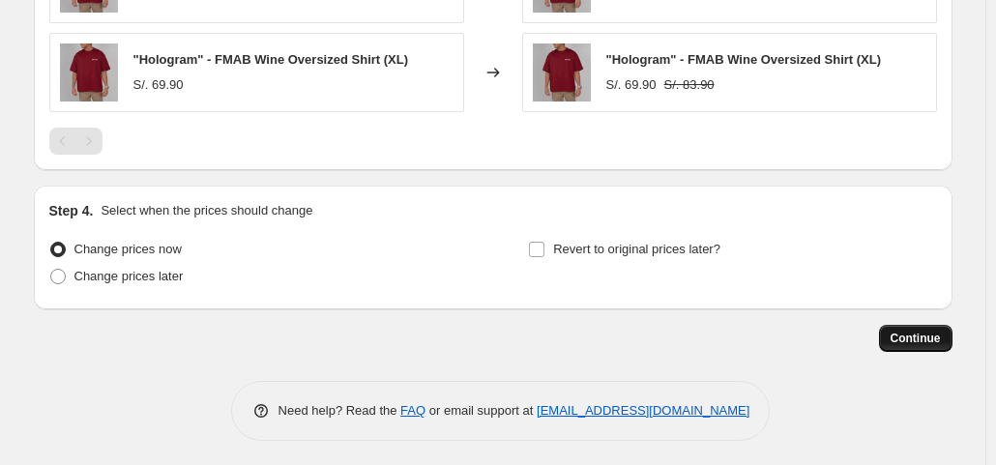
click at [912, 331] on span "Continue" at bounding box center [915, 338] width 50 height 15
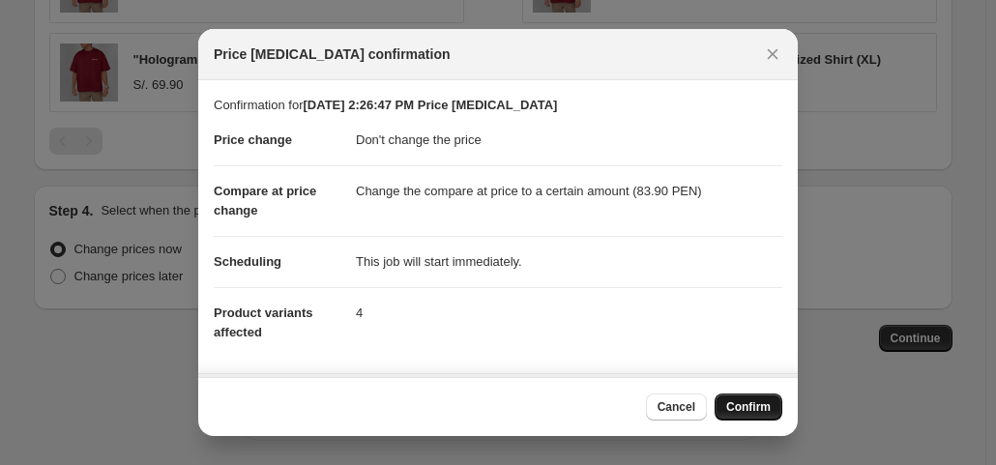
click at [722, 403] on button "Confirm" at bounding box center [749, 407] width 68 height 27
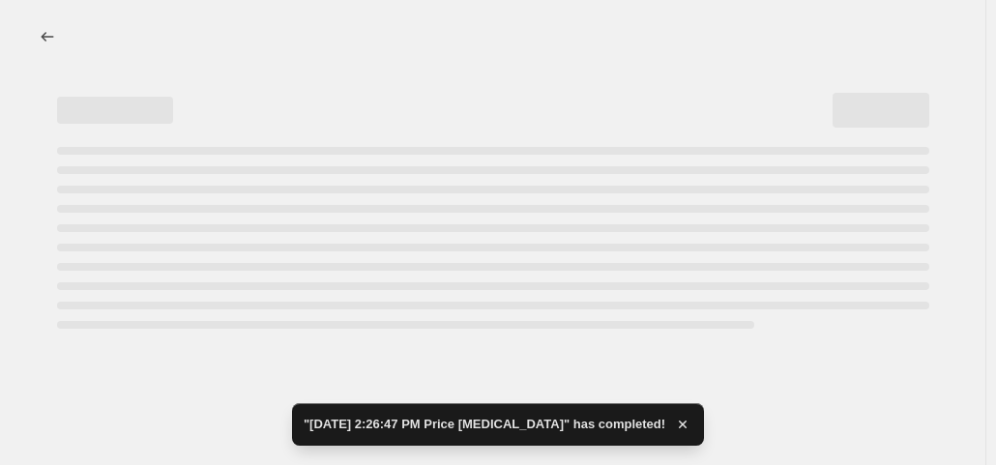
select select "no_change"
select select "to"
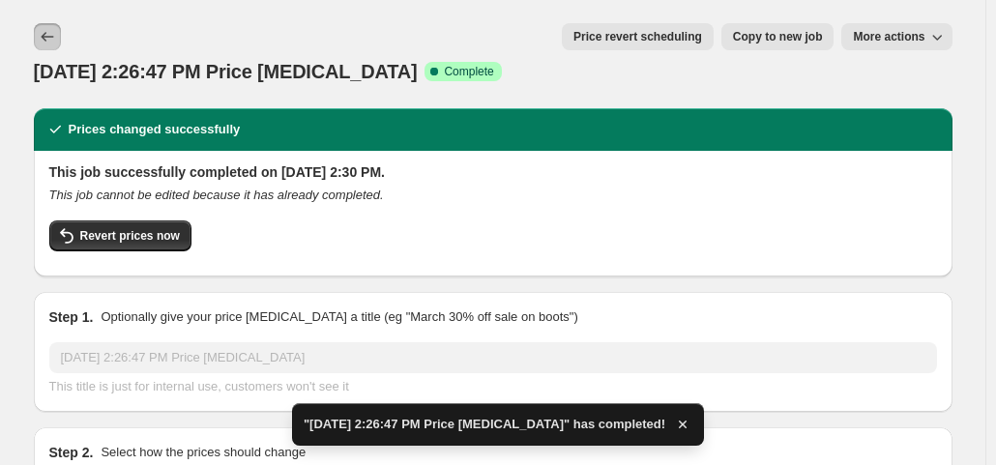
click at [54, 38] on icon "Price change jobs" at bounding box center [47, 36] width 19 height 19
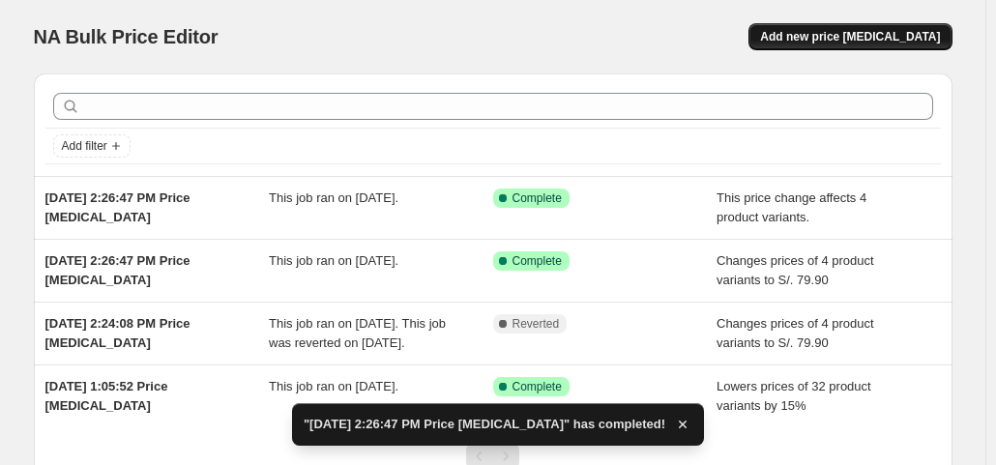
click at [858, 32] on span "Add new price [MEDICAL_DATA]" at bounding box center [850, 36] width 180 height 15
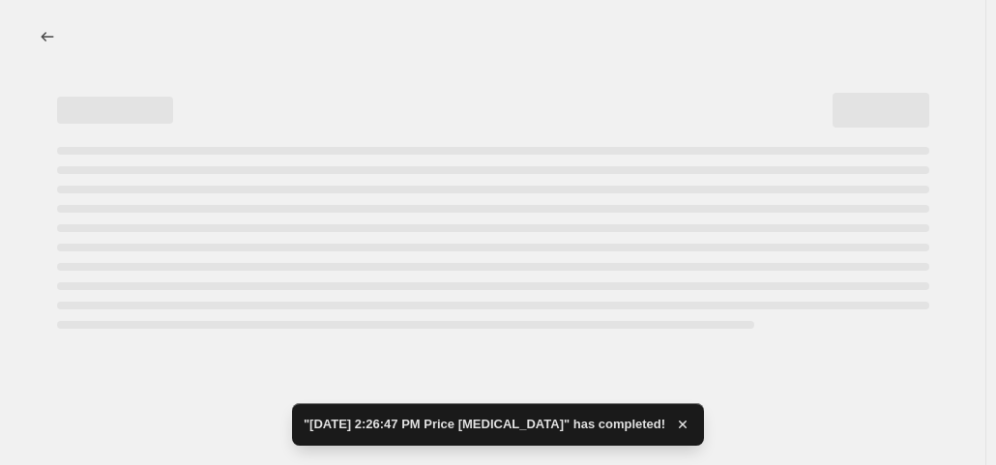
select select "percentage"
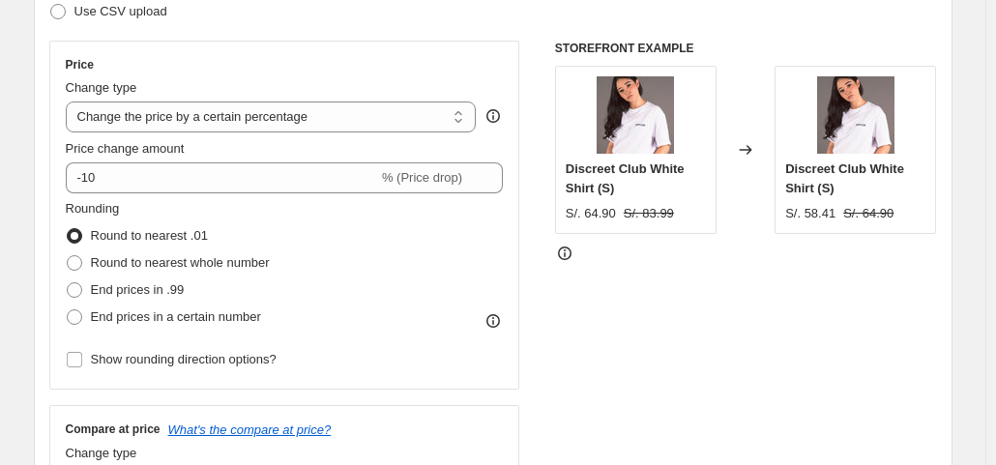
scroll to position [483, 0]
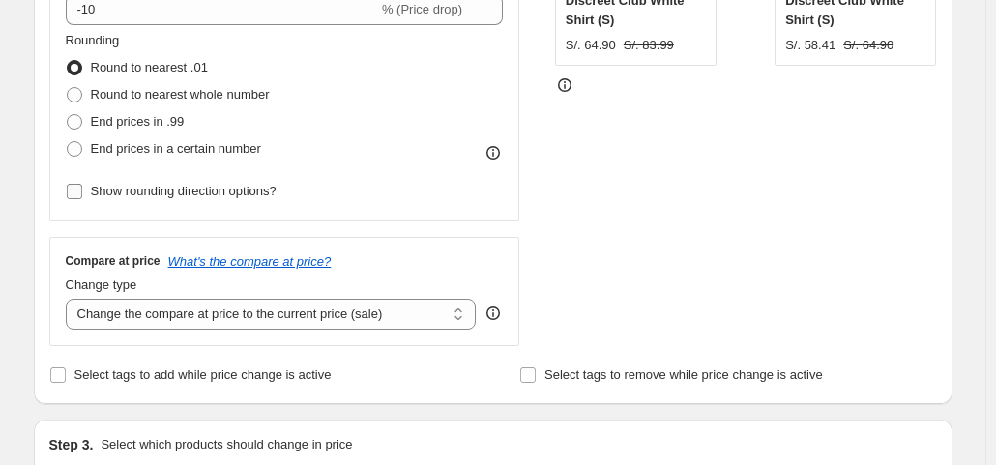
click at [83, 188] on span at bounding box center [74, 191] width 17 height 17
click at [82, 188] on input "Show rounding direction options?" at bounding box center [74, 191] width 15 height 15
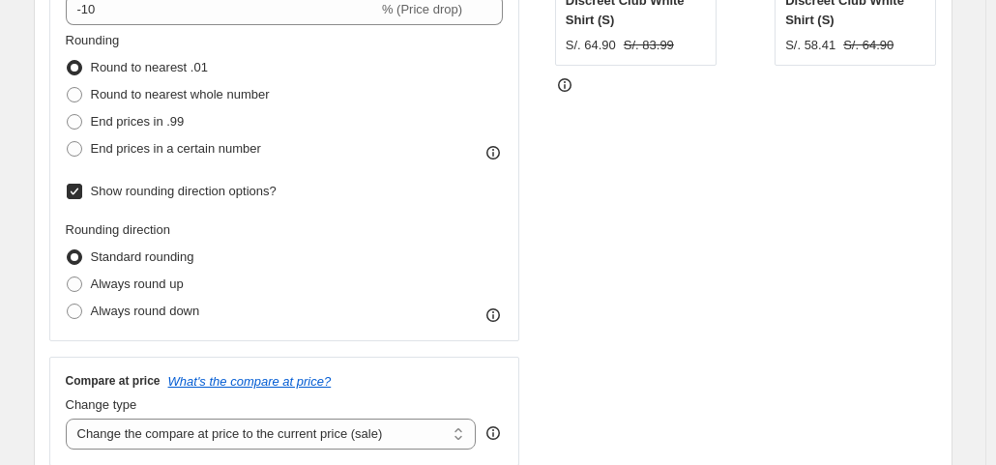
click at [87, 190] on label "Show rounding direction options?" at bounding box center [171, 191] width 211 height 27
click at [82, 190] on input "Show rounding direction options?" at bounding box center [74, 191] width 15 height 15
checkbox input "false"
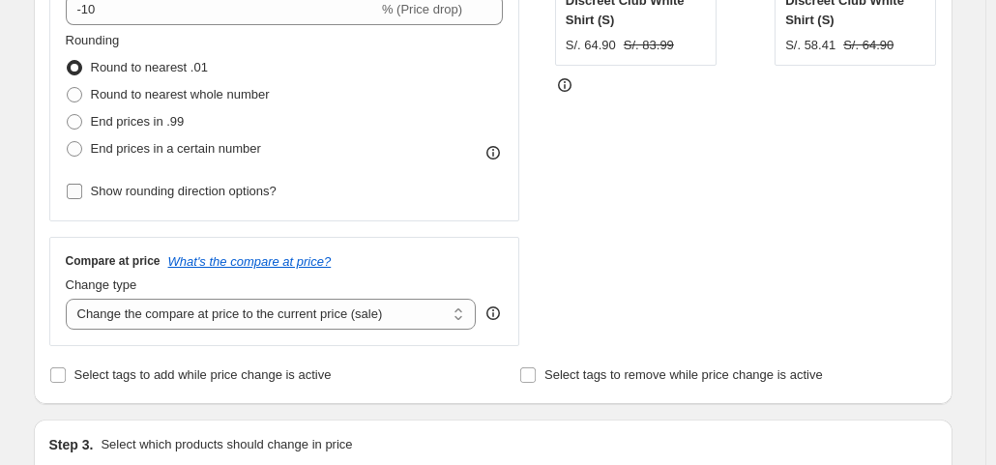
scroll to position [193, 0]
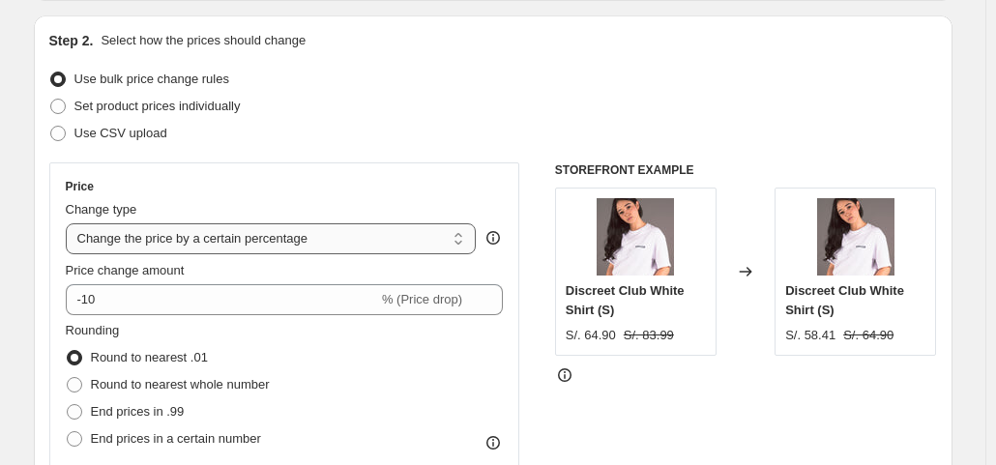
click at [385, 236] on select "Change the price to a certain amount Change the price by a certain amount Chang…" at bounding box center [271, 238] width 411 height 31
click at [282, 274] on div "Price change amount" at bounding box center [285, 270] width 438 height 19
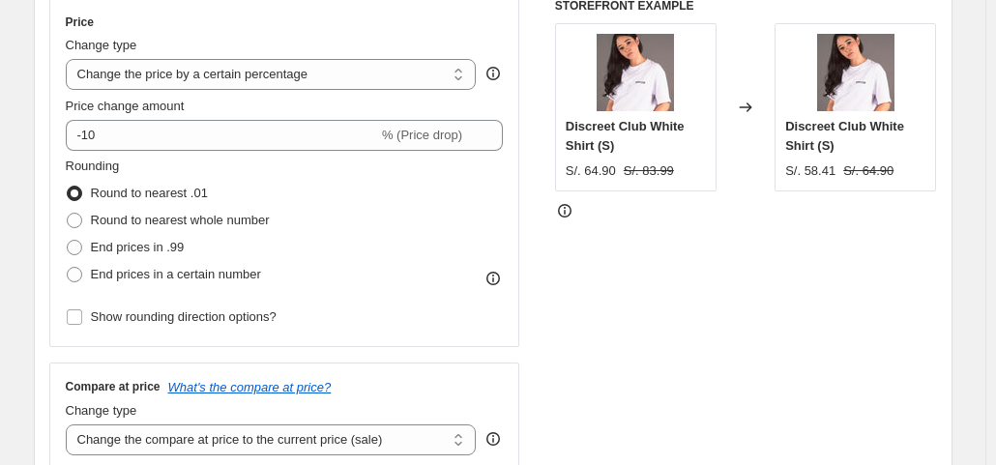
scroll to position [290, 0]
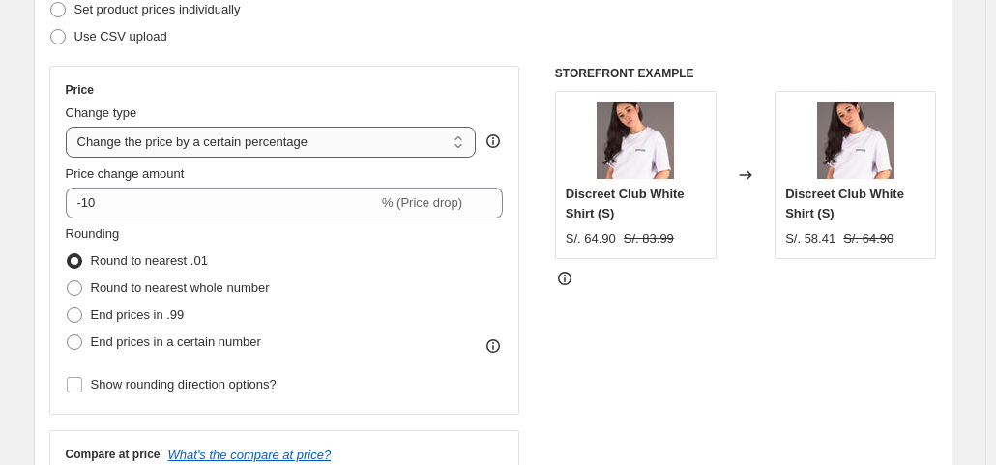
click at [338, 142] on select "Change the price to a certain amount Change the price by a certain amount Chang…" at bounding box center [271, 142] width 411 height 31
select select "no_change"
click at [70, 127] on select "Change the price to a certain amount Change the price by a certain amount Chang…" at bounding box center [271, 142] width 411 height 31
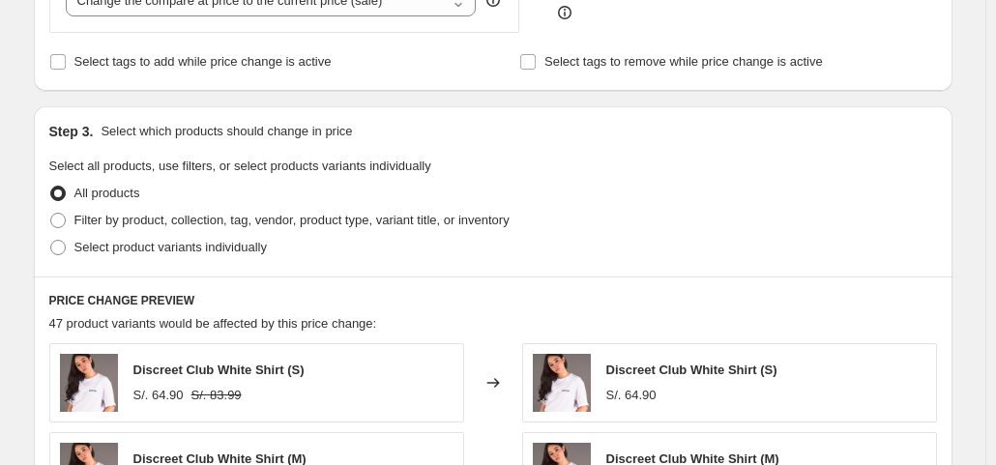
scroll to position [580, 0]
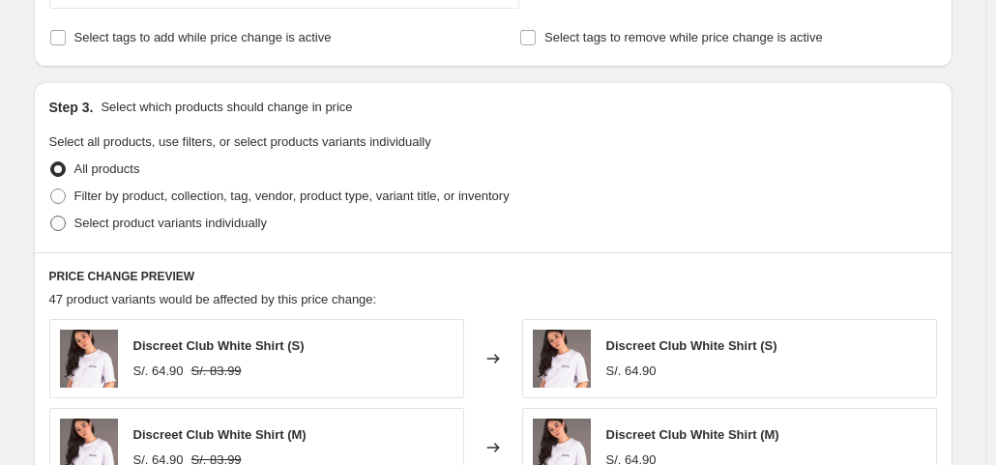
click at [57, 218] on span at bounding box center [57, 223] width 15 height 15
click at [51, 217] on input "Select product variants individually" at bounding box center [50, 216] width 1 height 1
radio input "true"
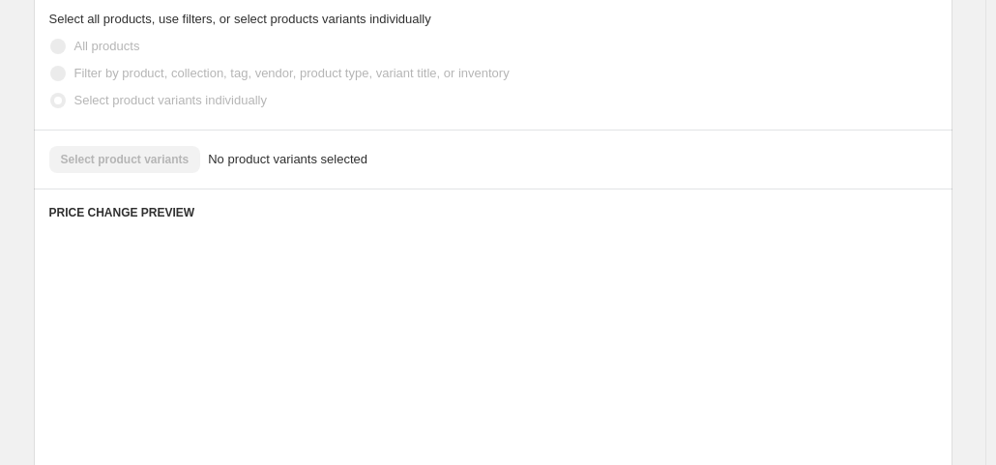
scroll to position [782, 0]
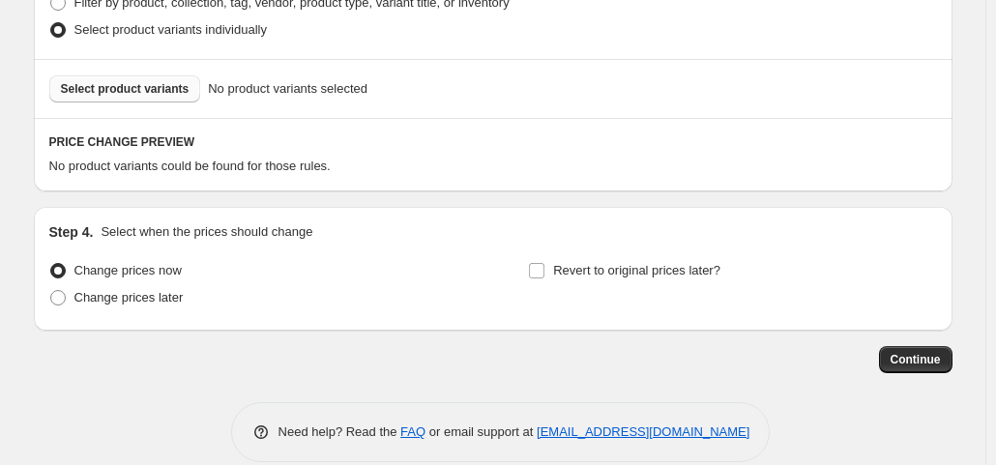
click at [160, 90] on span "Select product variants" at bounding box center [125, 88] width 129 height 15
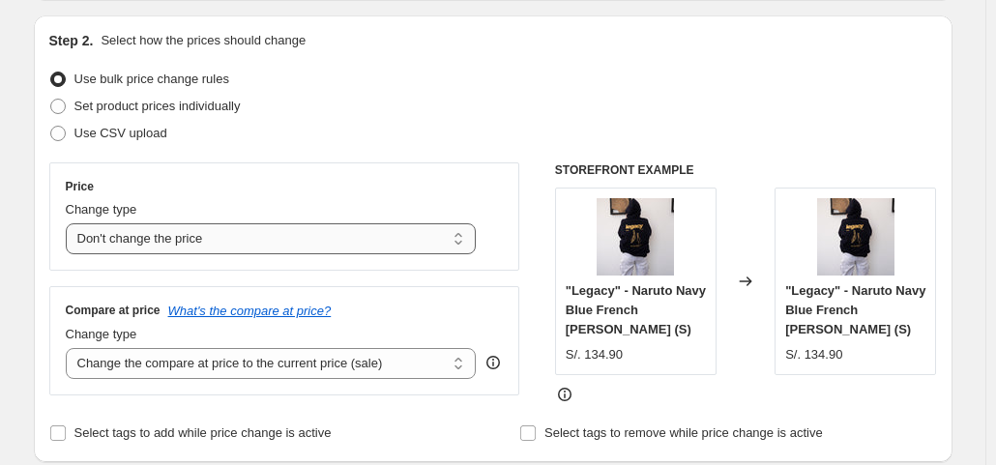
scroll to position [290, 0]
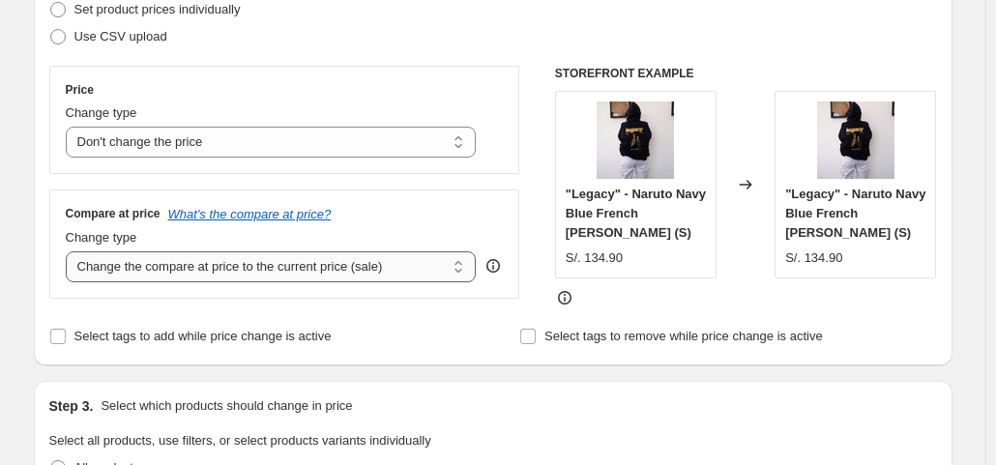
click at [302, 269] on select "Change the compare at price to the current price (sale) Change the compare at p…" at bounding box center [271, 266] width 411 height 31
click at [323, 272] on select "Change the compare at price to the current price (sale) Change the compare at p…" at bounding box center [271, 266] width 411 height 31
select select "to"
click at [70, 251] on select "Change the compare at price to the current price (sale) Change the compare at p…" at bounding box center [271, 266] width 411 height 31
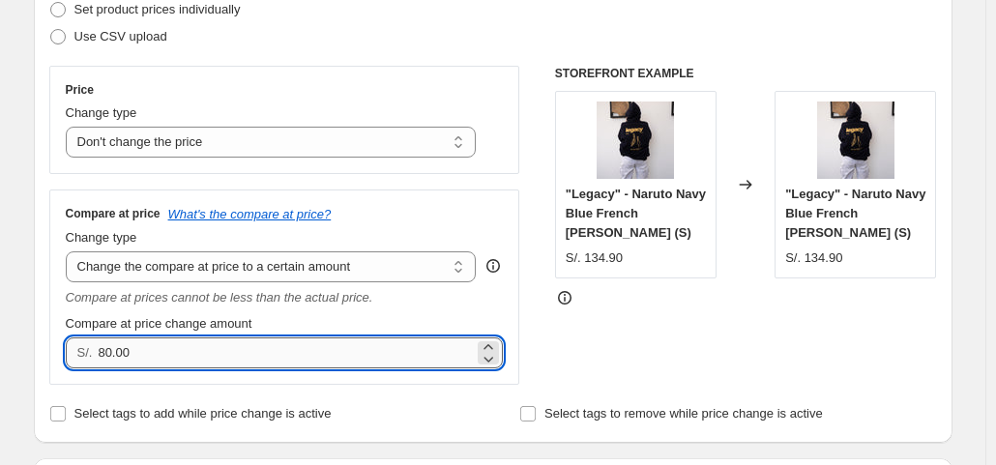
click at [137, 338] on input "80.00" at bounding box center [286, 352] width 376 height 31
click at [137, 337] on input "80.00" at bounding box center [286, 352] width 376 height 31
type input "149.90"
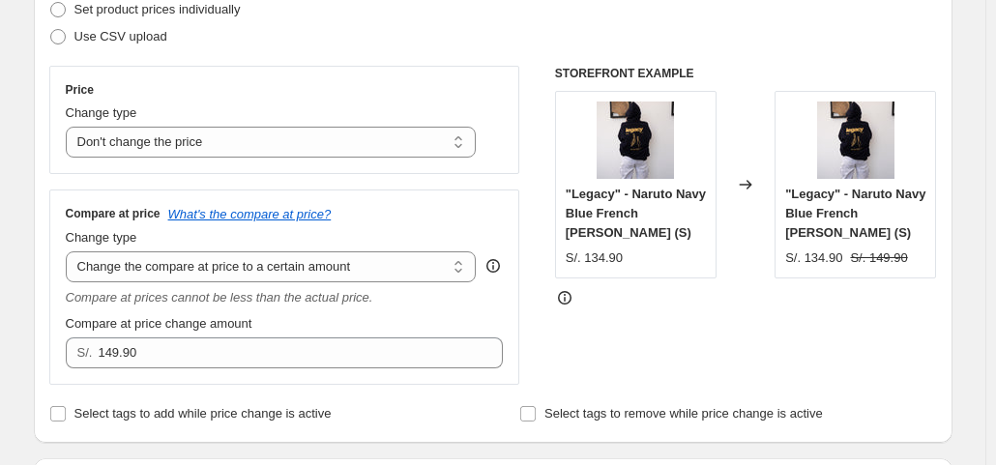
click at [547, 344] on div "Price Change type Change the price to a certain amount Change the price by a ce…" at bounding box center [493, 225] width 888 height 319
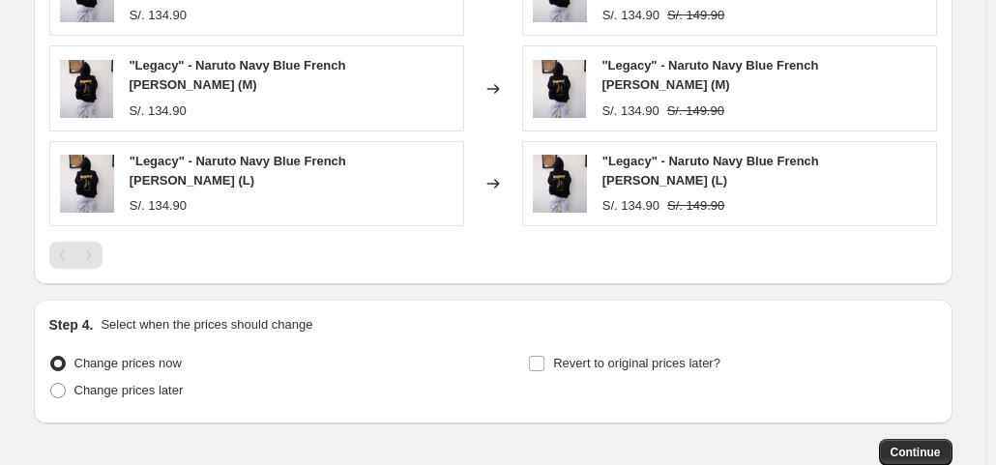
scroll to position [1190, 0]
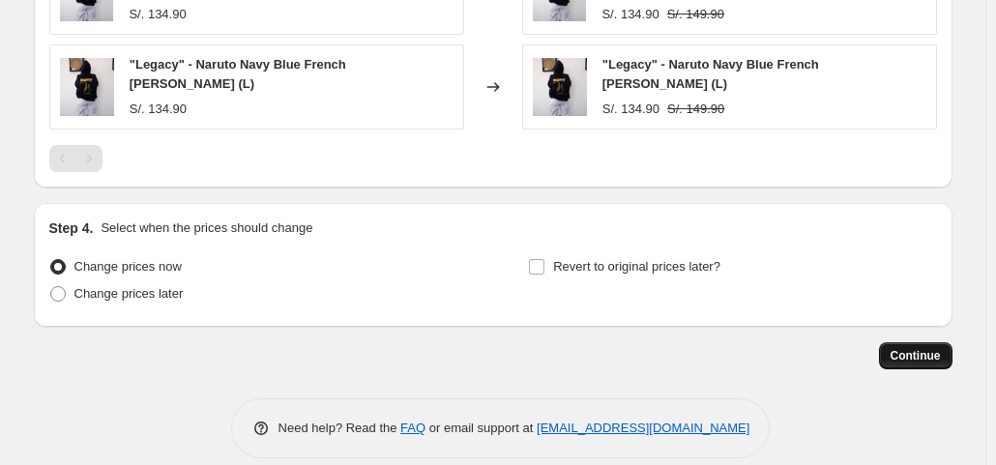
click at [917, 348] on span "Continue" at bounding box center [915, 355] width 50 height 15
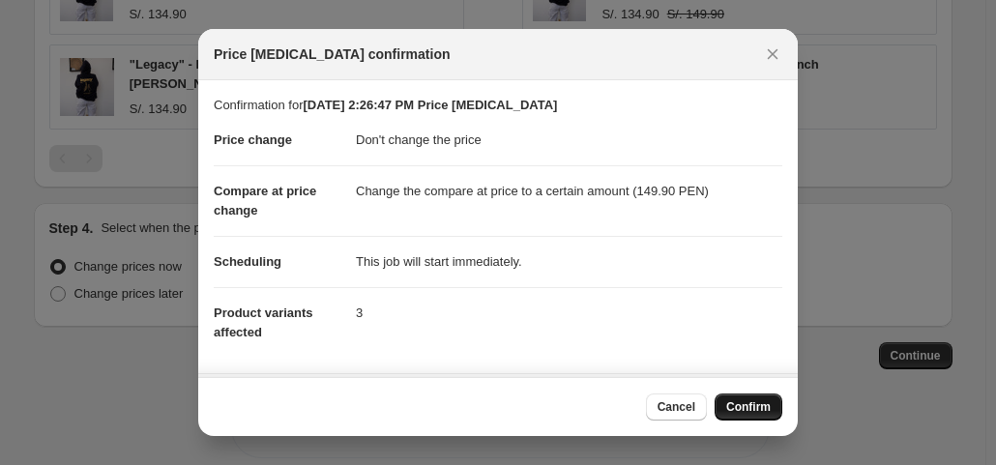
click at [735, 407] on span "Confirm" at bounding box center [748, 406] width 44 height 15
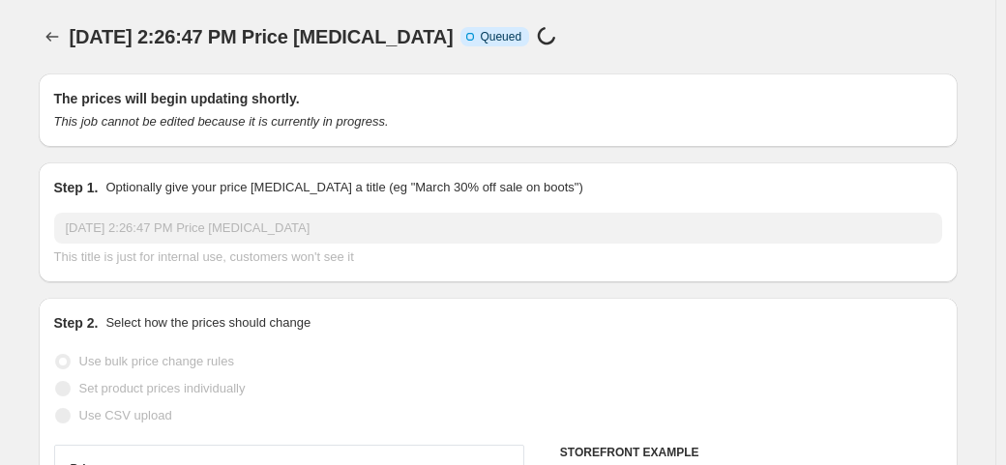
select select "no_change"
select select "to"
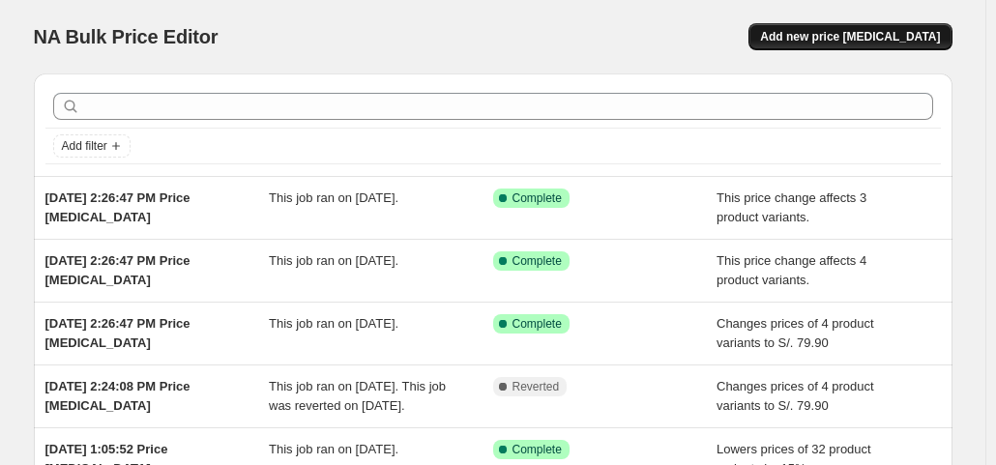
click at [815, 40] on span "Add new price [MEDICAL_DATA]" at bounding box center [850, 36] width 180 height 15
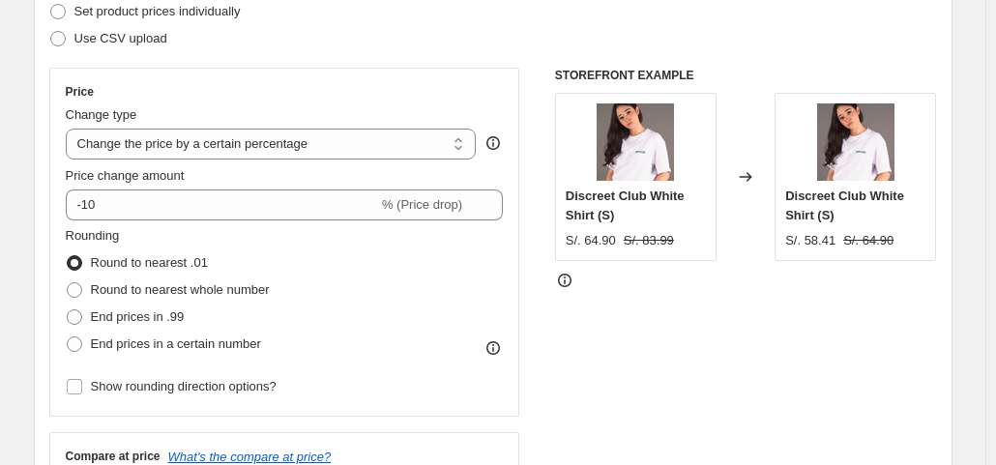
scroll to position [387, 0]
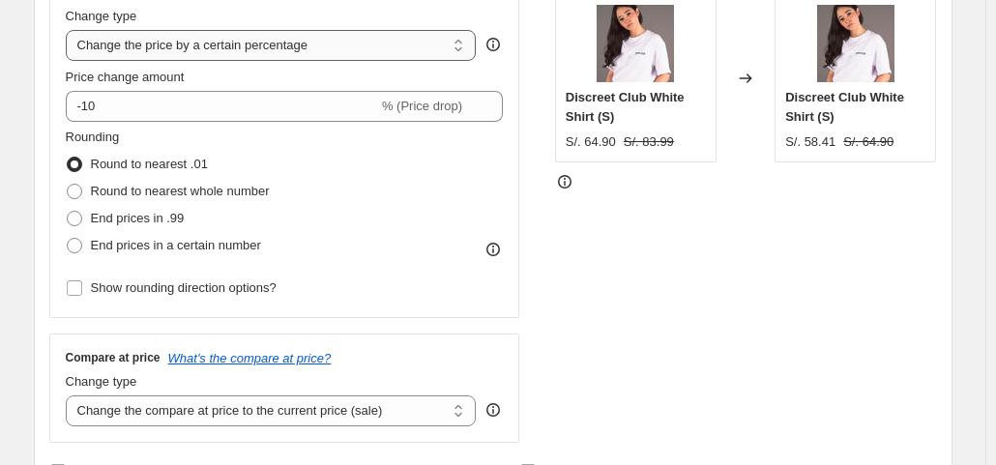
click at [402, 52] on select "Change the price to a certain amount Change the price by a certain amount Chang…" at bounding box center [271, 45] width 411 height 31
select select "no_change"
click at [70, 30] on select "Change the price to a certain amount Change the price by a certain amount Chang…" at bounding box center [271, 45] width 411 height 31
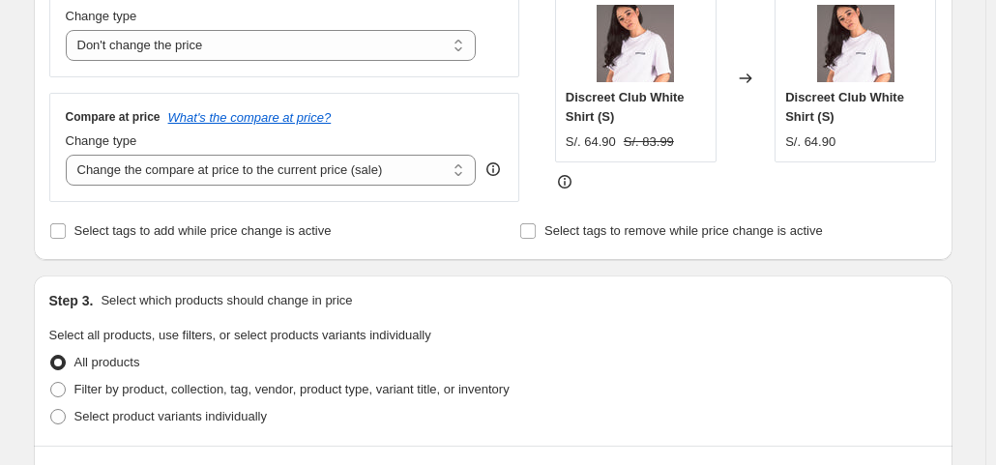
scroll to position [483, 0]
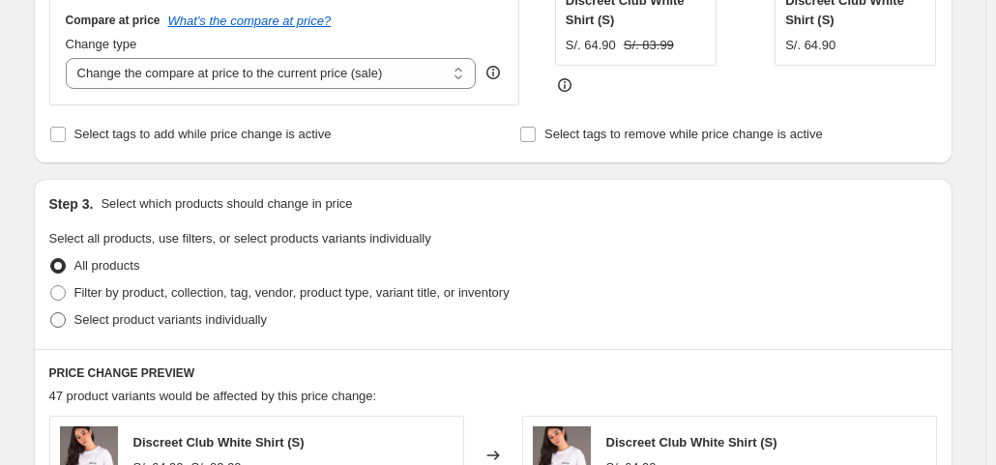
click at [67, 314] on span at bounding box center [57, 319] width 17 height 17
click at [51, 313] on input "Select product variants individually" at bounding box center [50, 312] width 1 height 1
radio input "true"
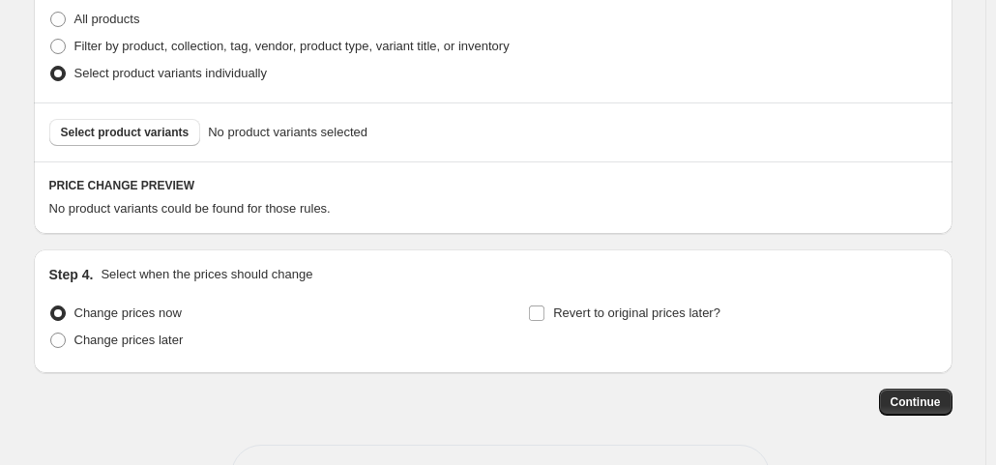
scroll to position [700, 0]
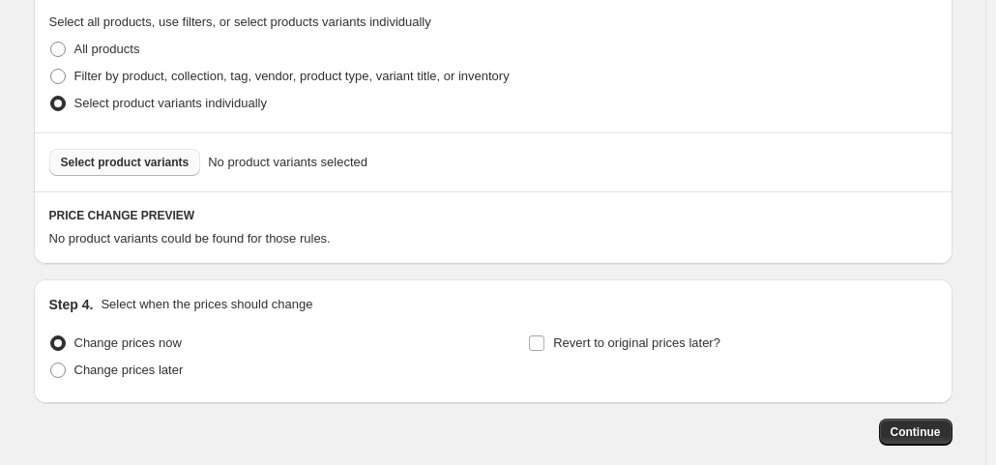
click at [154, 160] on span "Select product variants" at bounding box center [125, 162] width 129 height 15
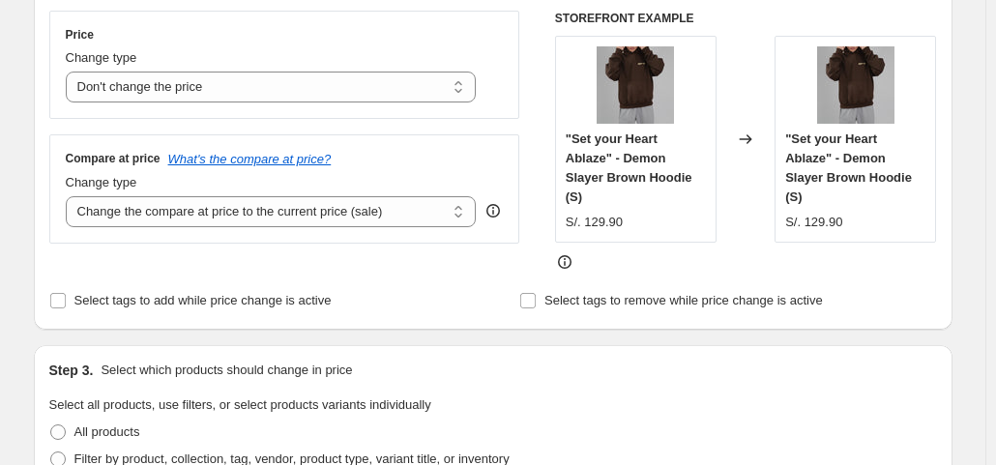
scroll to position [226, 0]
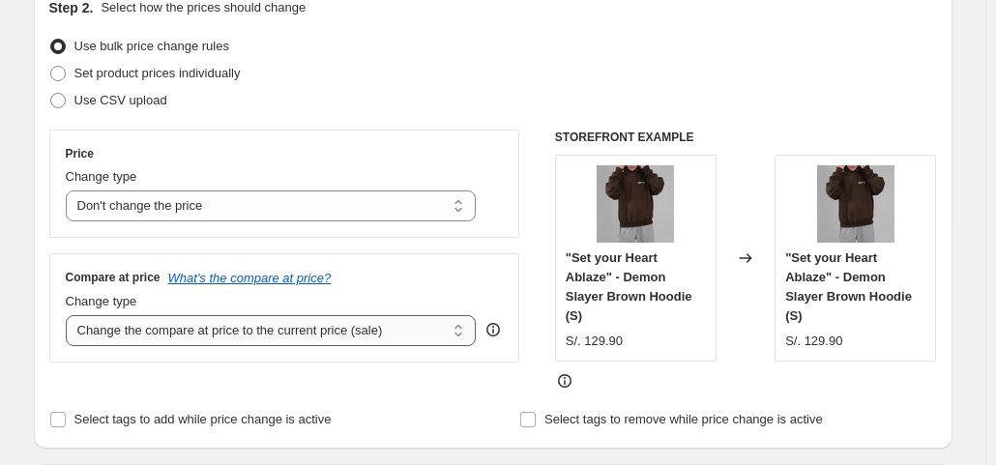
click at [268, 341] on select "Change the compare at price to the current price (sale) Change the compare at p…" at bounding box center [271, 330] width 411 height 31
select select "to"
click at [70, 315] on select "Change the compare at price to the current price (sale) Change the compare at p…" at bounding box center [271, 330] width 411 height 31
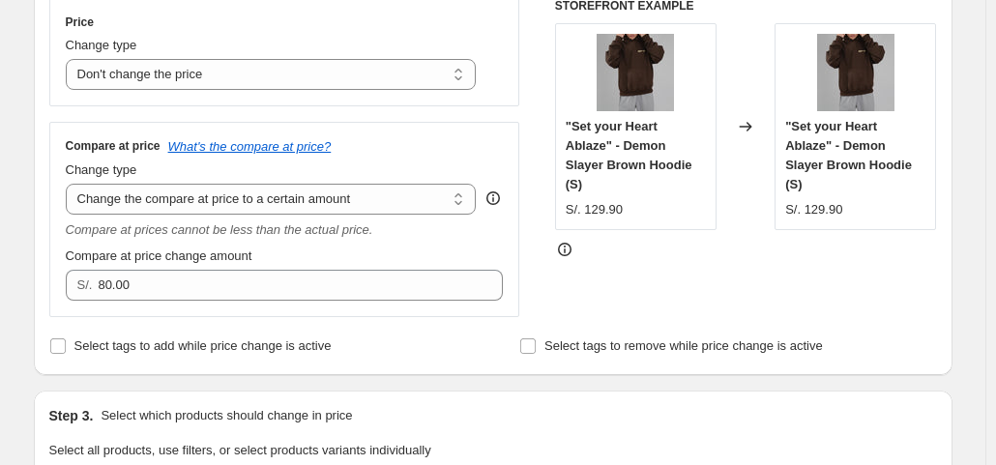
scroll to position [420, 0]
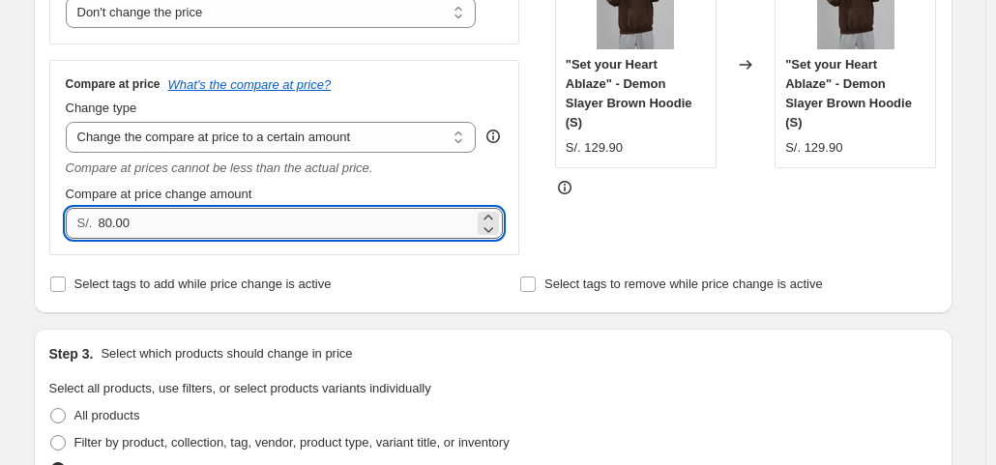
click at [167, 218] on input "80.00" at bounding box center [286, 223] width 376 height 31
type input "139.90"
click at [615, 229] on div "STOREFRONT EXAMPLE "Set your Heart Ablaze" - Demon Slayer Brown Hoodie (S) S/. …" at bounding box center [746, 95] width 382 height 319
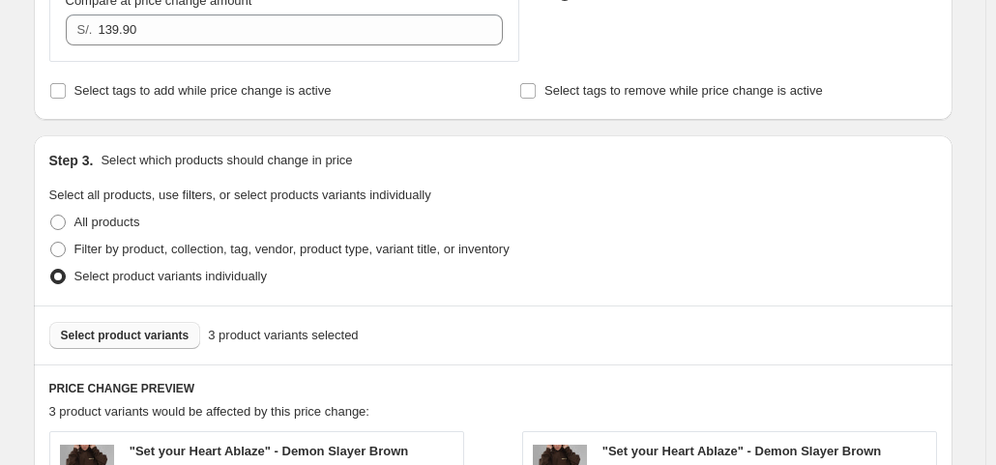
scroll to position [1096, 0]
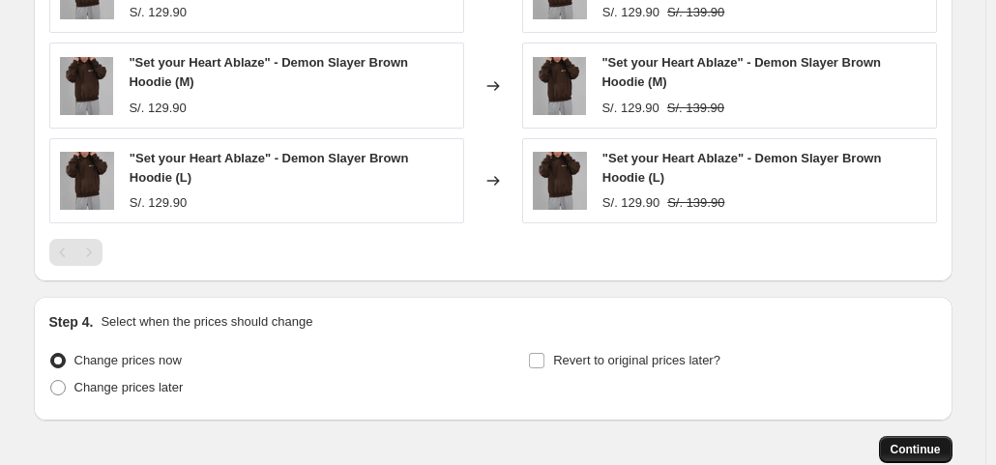
click at [915, 437] on button "Continue" at bounding box center [915, 449] width 73 height 27
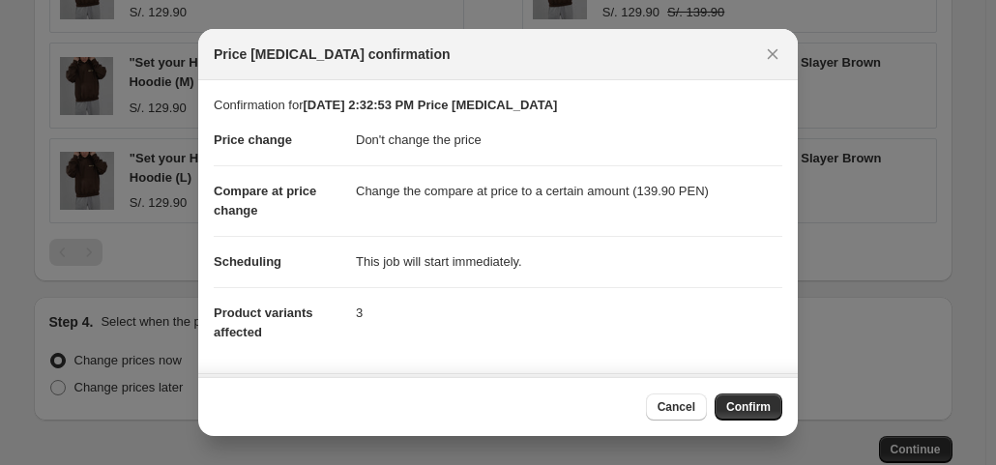
click at [741, 407] on span "Confirm" at bounding box center [748, 406] width 44 height 15
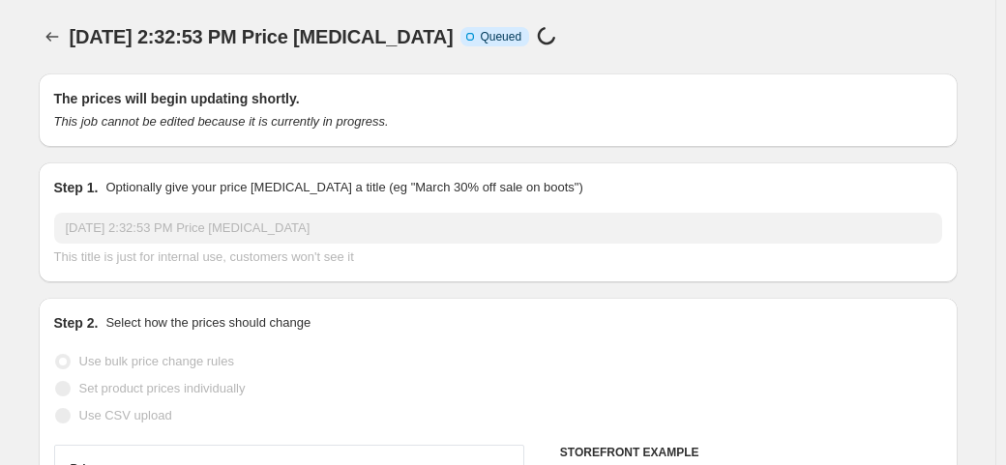
select select "no_change"
select select "to"
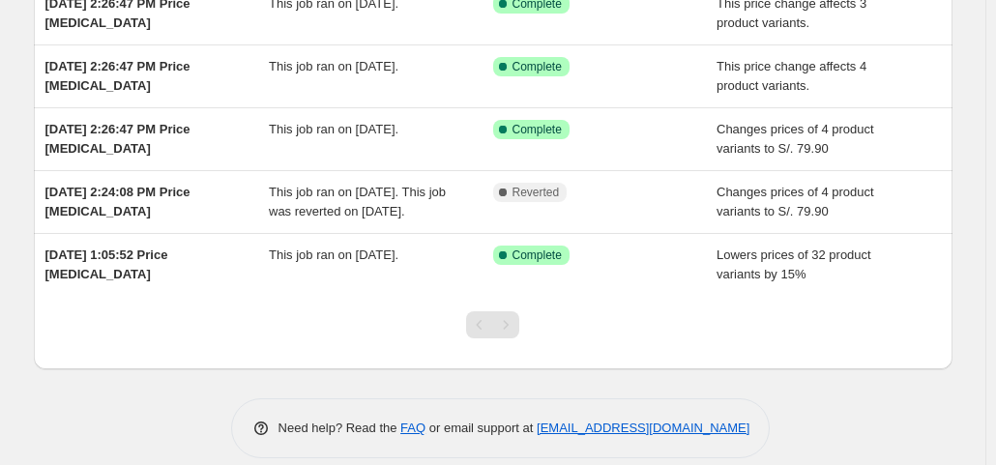
scroll to position [290, 0]
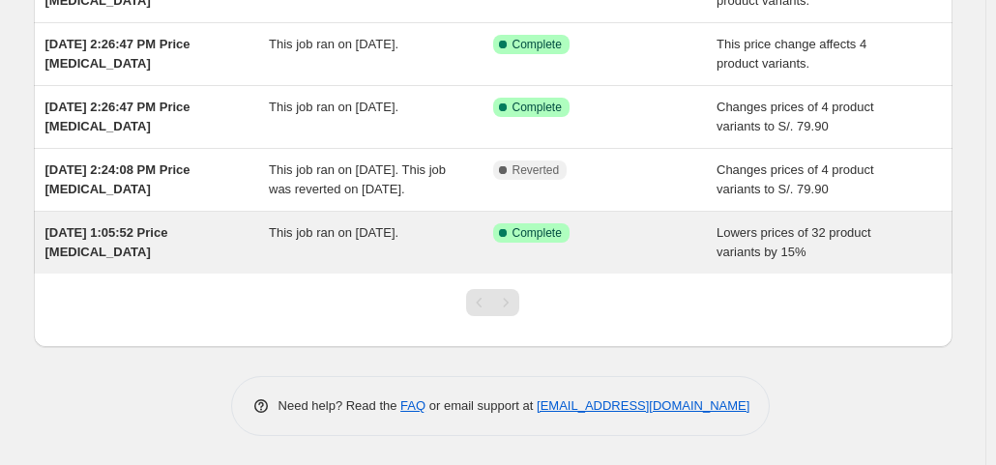
click at [398, 237] on span "This job ran on [DATE]." at bounding box center [334, 232] width 130 height 15
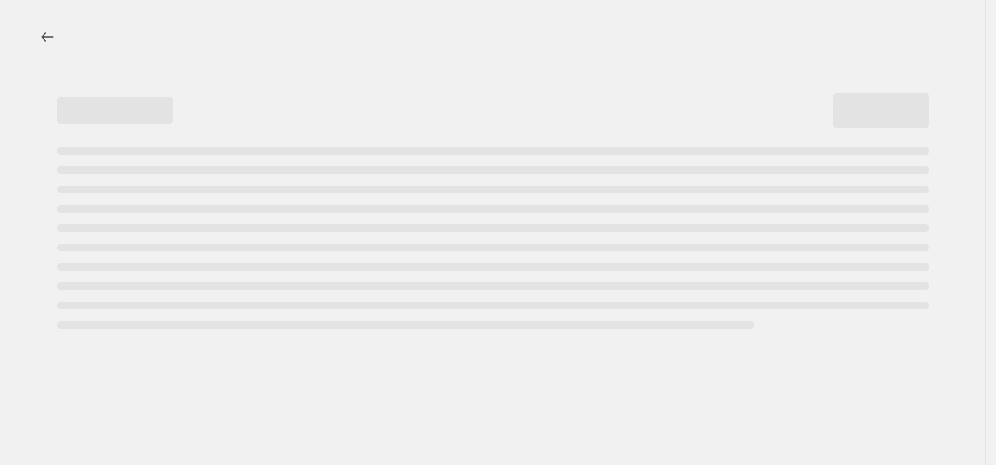
select select "percentage"
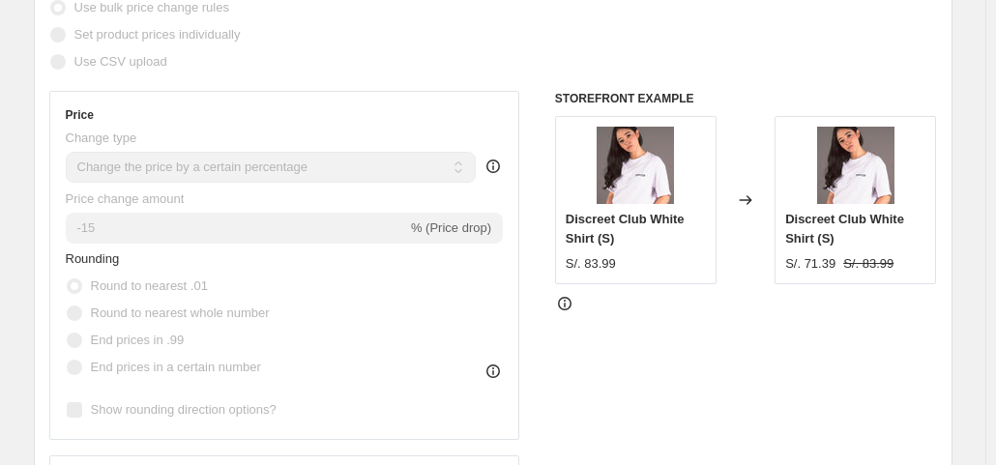
scroll to position [97, 0]
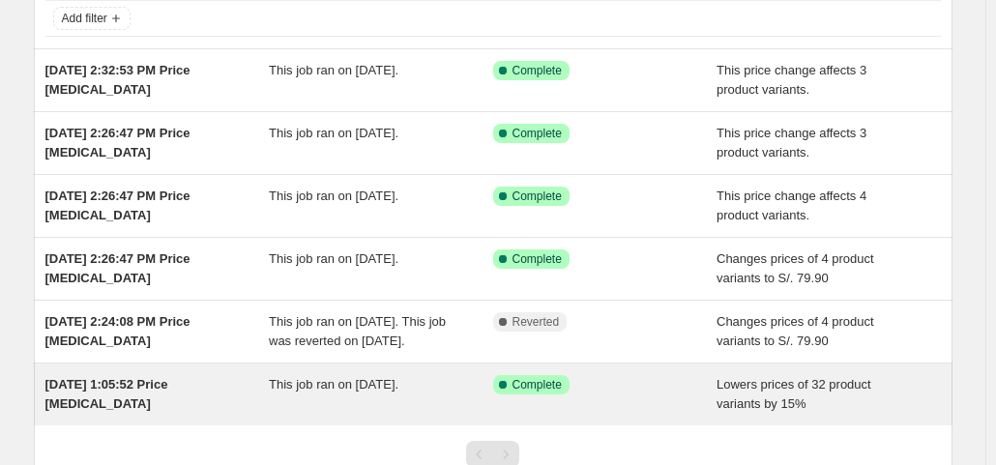
scroll to position [290, 0]
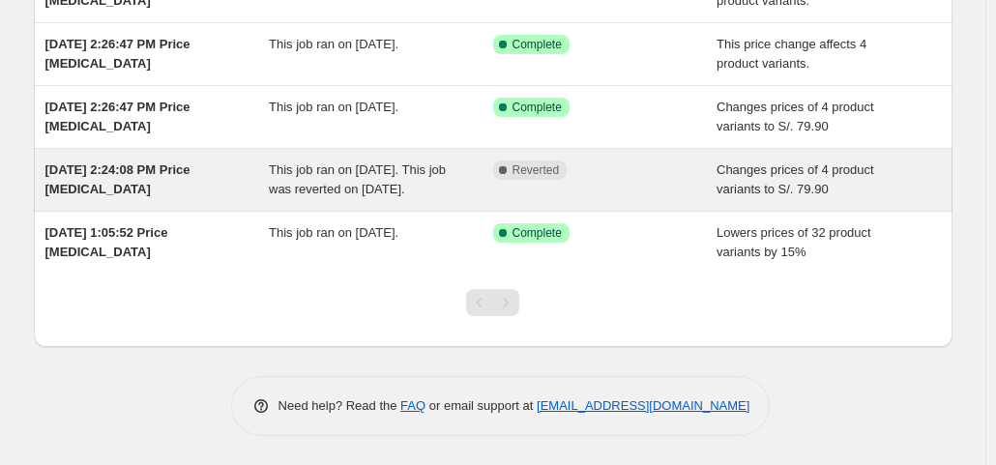
click at [903, 160] on div "Changes prices of 4 product variants to S/. 79.90" at bounding box center [828, 179] width 224 height 39
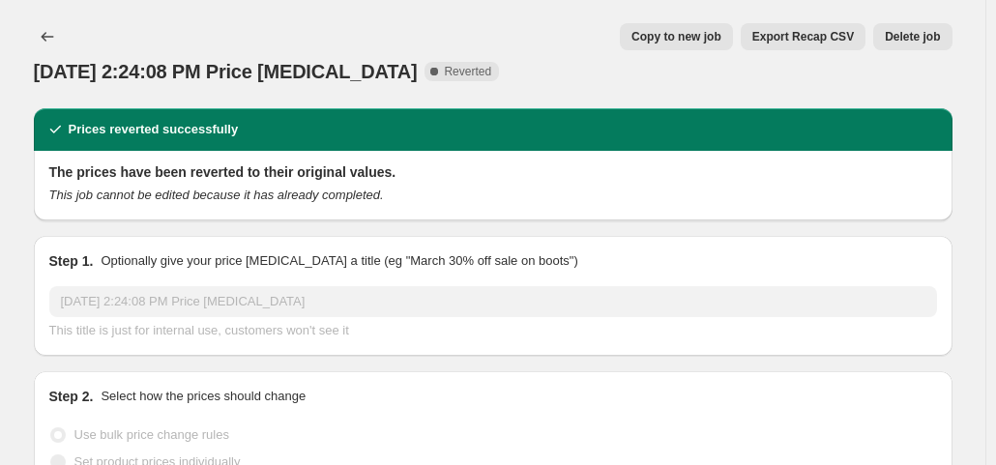
click at [899, 30] on span "Delete job" at bounding box center [912, 36] width 55 height 15
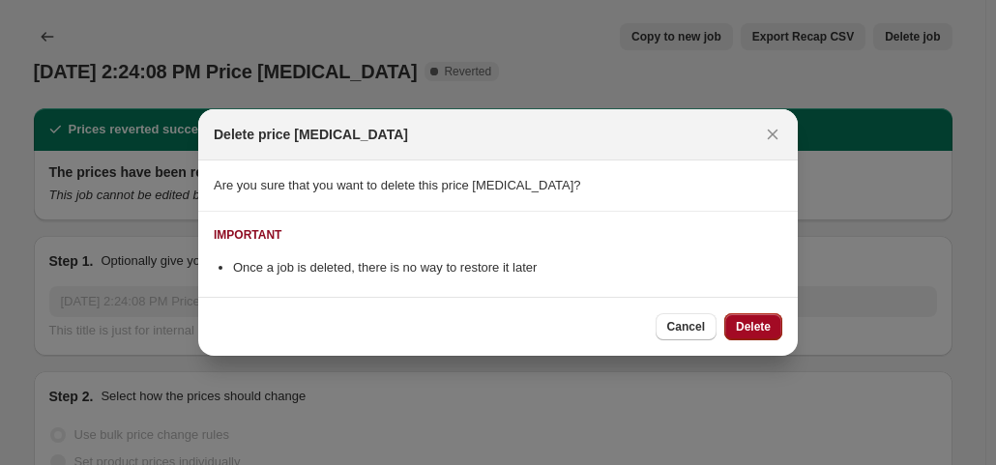
click at [749, 326] on span "Delete" at bounding box center [753, 326] width 35 height 15
